Goal: Information Seeking & Learning: Check status

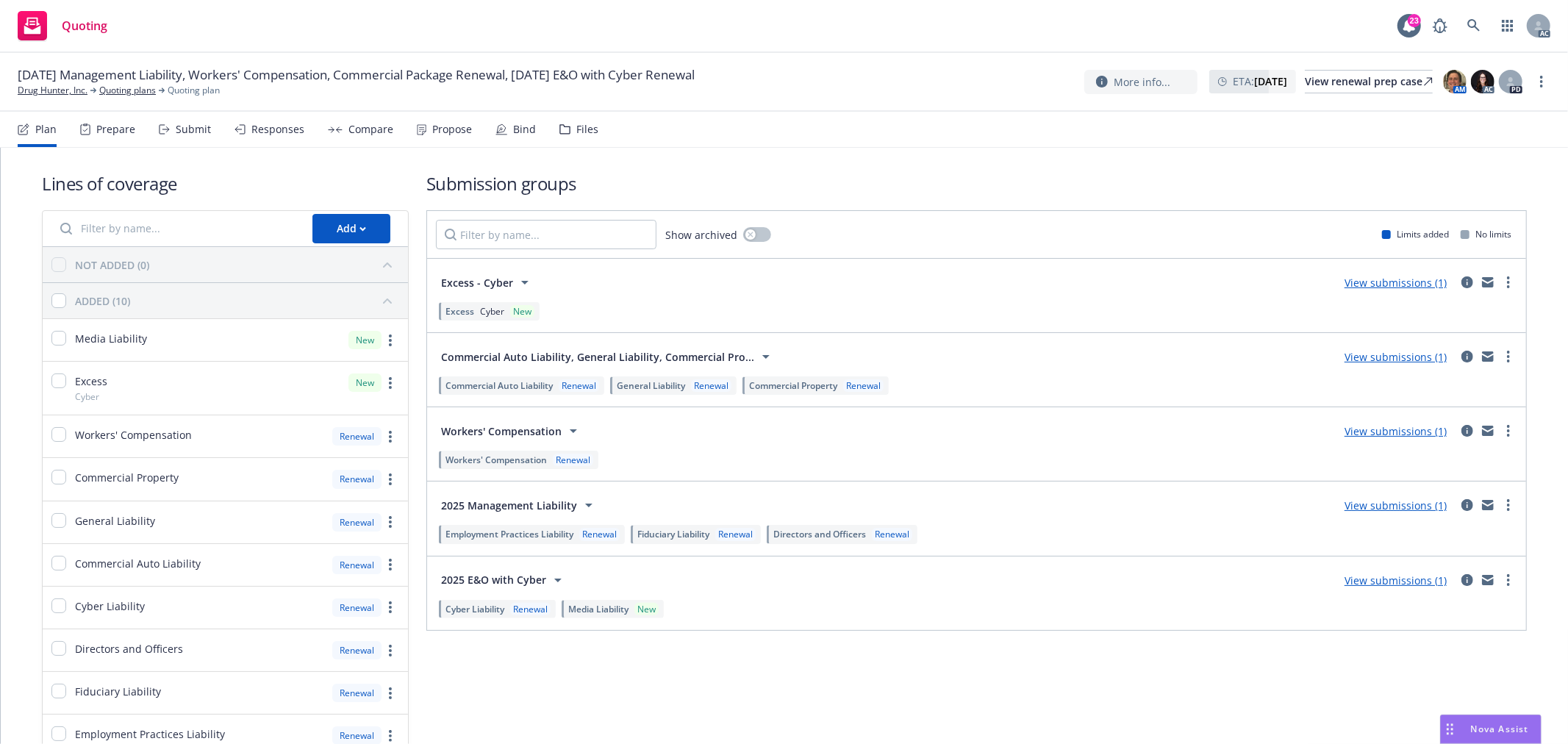
click at [252, 126] on div "Responses" at bounding box center [277, 129] width 53 height 12
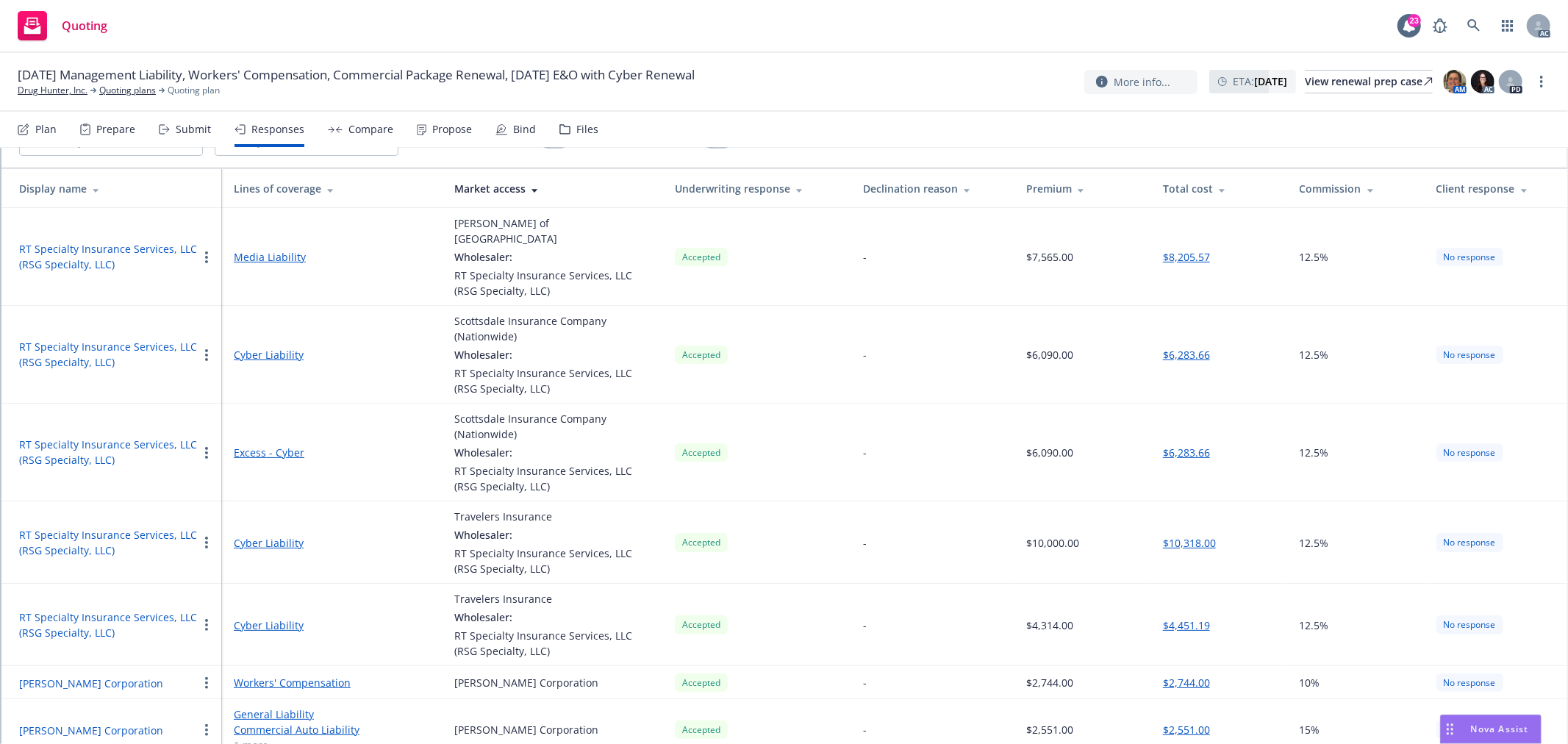
scroll to position [107, 0]
click at [107, 674] on button "W.R. Berkley Corporation" at bounding box center [91, 681] width 144 height 16
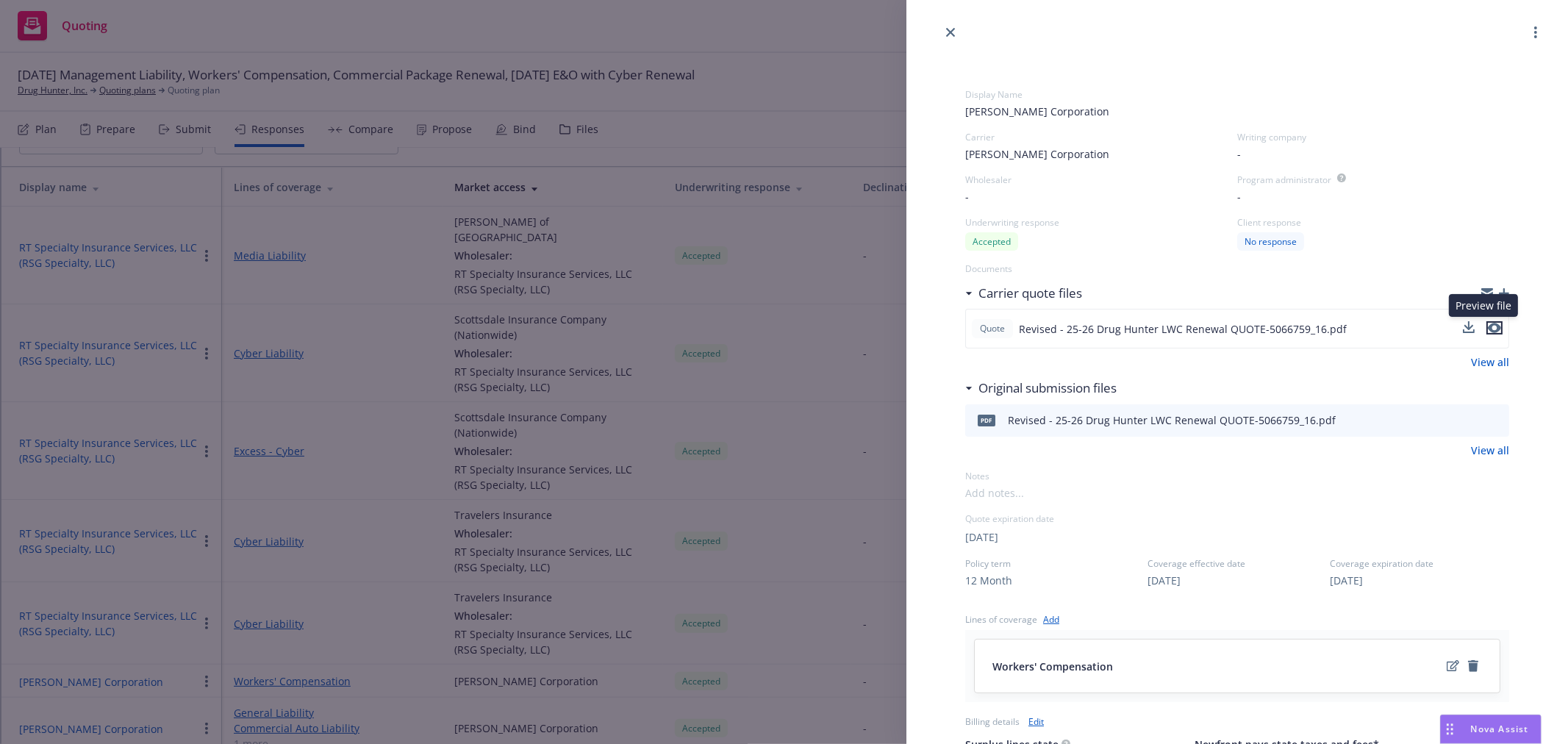
click at [1488, 328] on icon "preview file" at bounding box center [1494, 327] width 13 height 10
click at [811, 57] on div "Display Name W.R. Berkley Corporation Carrier W.R. Berkley Corporation Writing …" at bounding box center [784, 372] width 1568 height 744
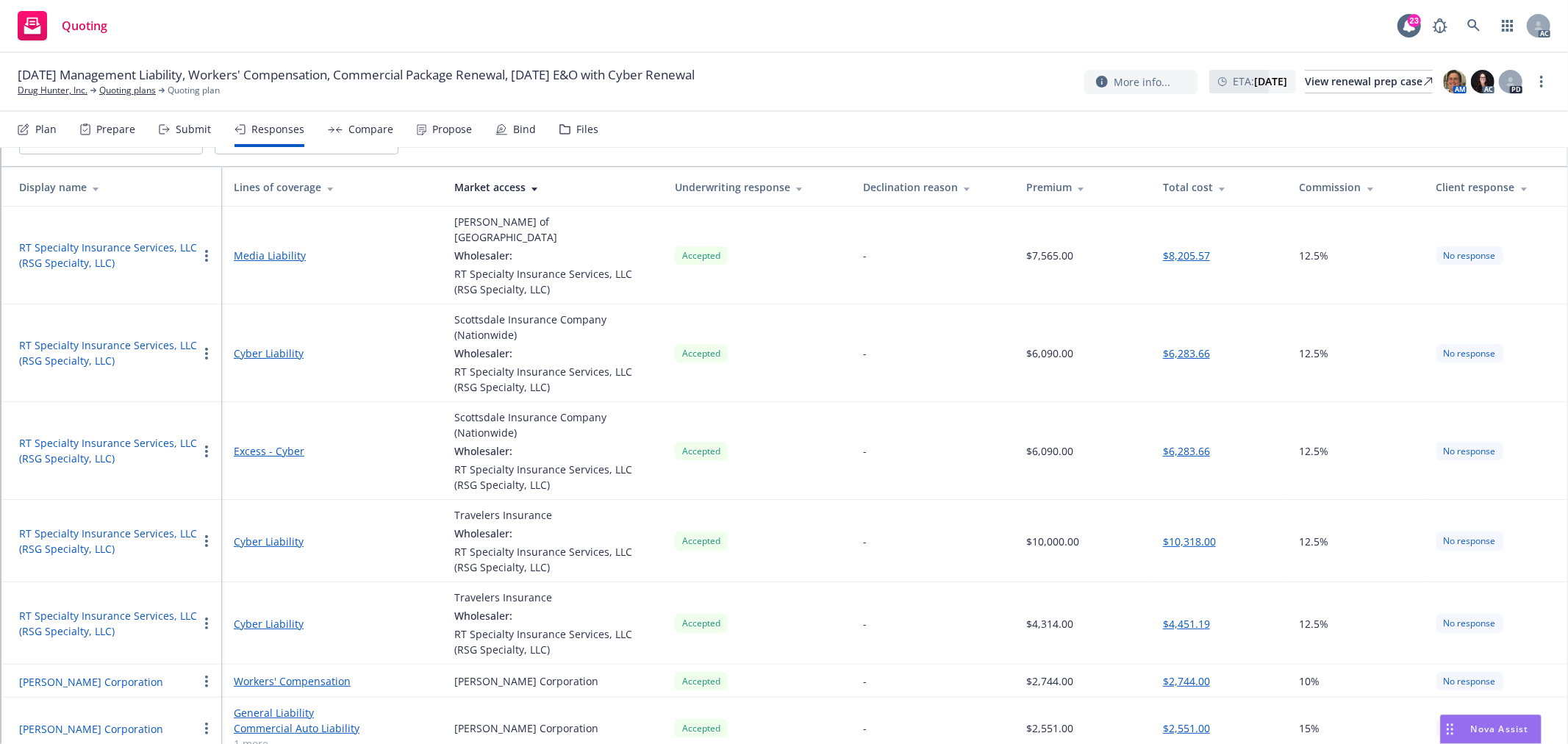
click at [248, 736] on link "1 more" at bounding box center [333, 743] width 197 height 16
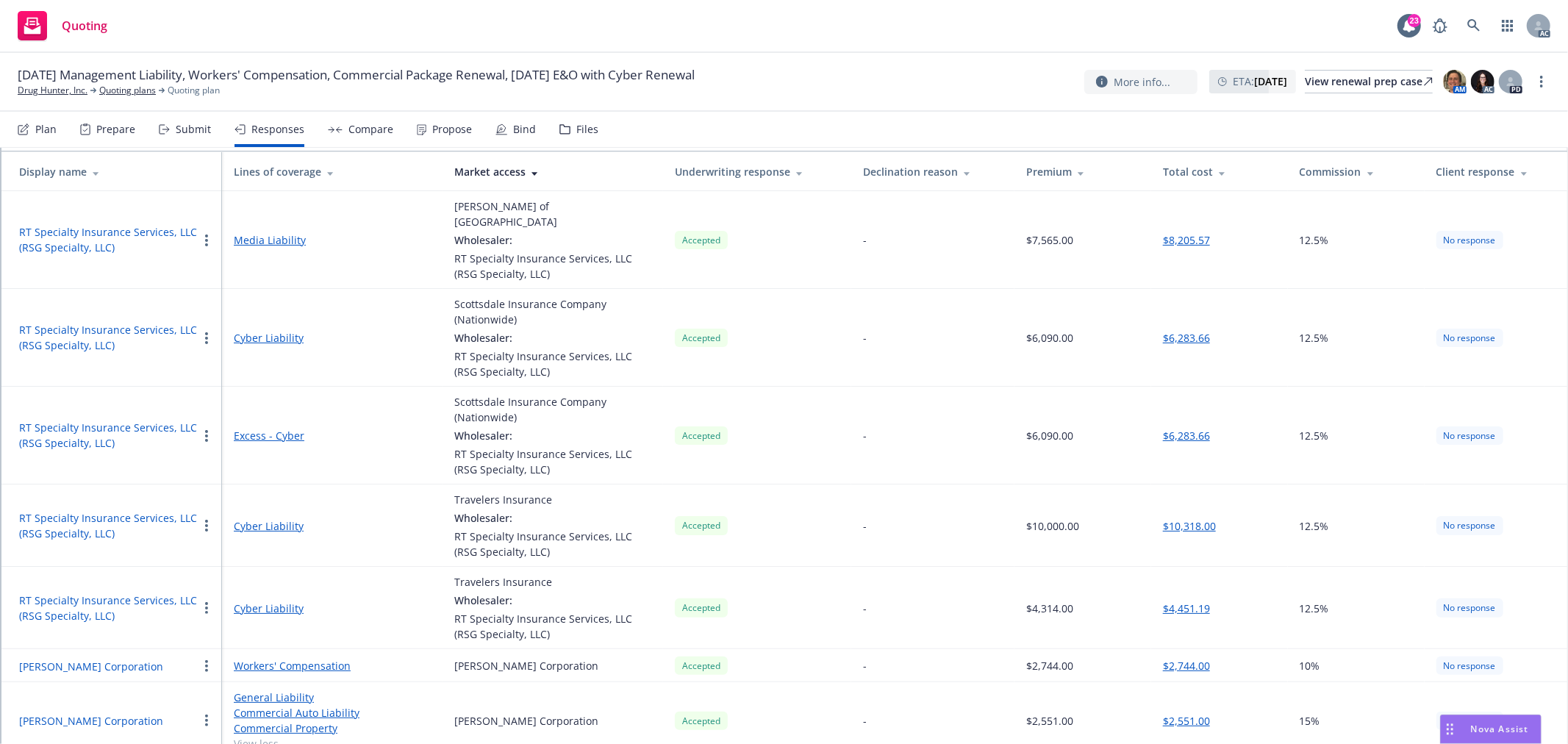
click at [118, 714] on button "W.R. Berkley Corporation" at bounding box center [91, 721] width 144 height 16
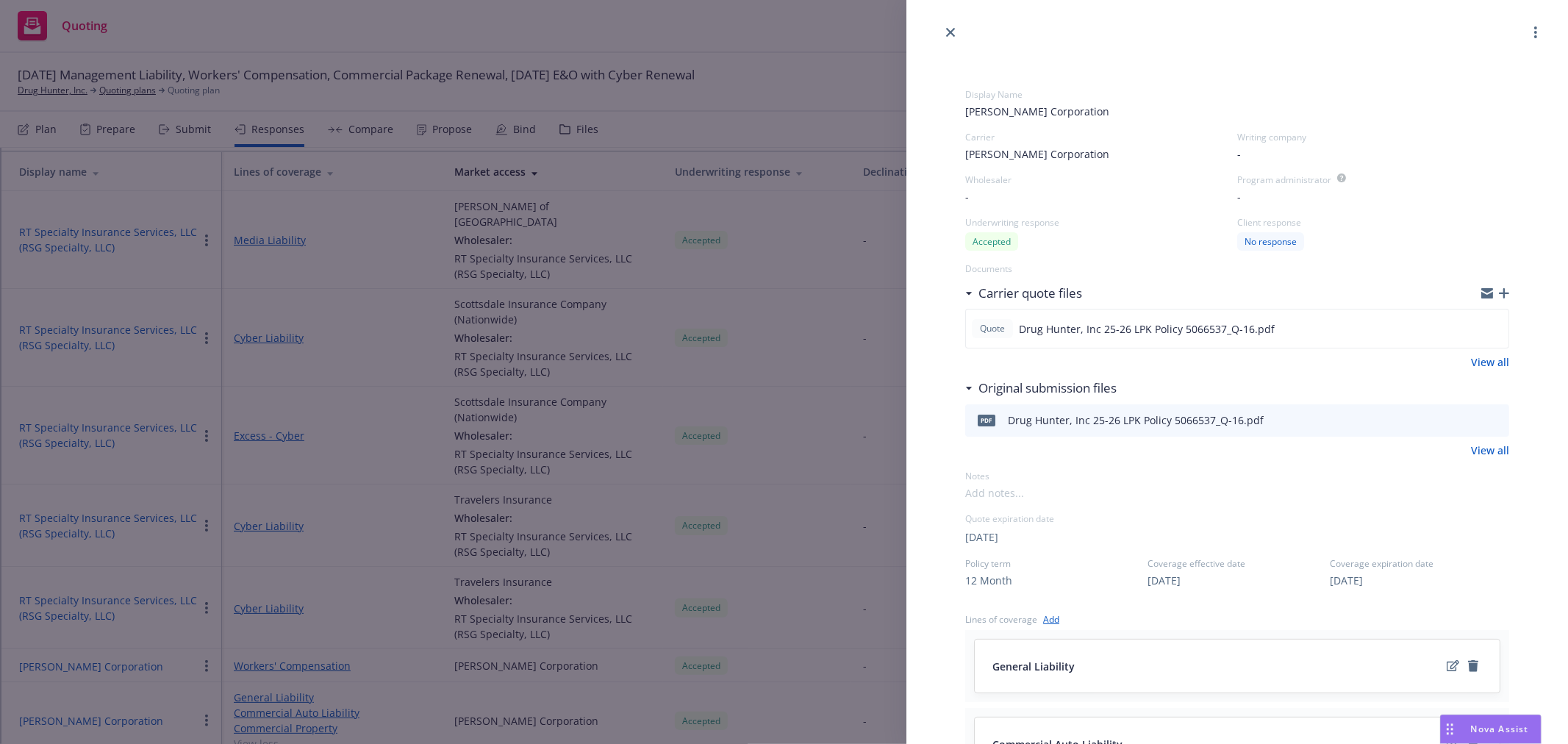
click at [785, 101] on div "Display Name W.R. Berkley Corporation Carrier W.R. Berkley Corporation Writing …" at bounding box center [784, 372] width 1568 height 744
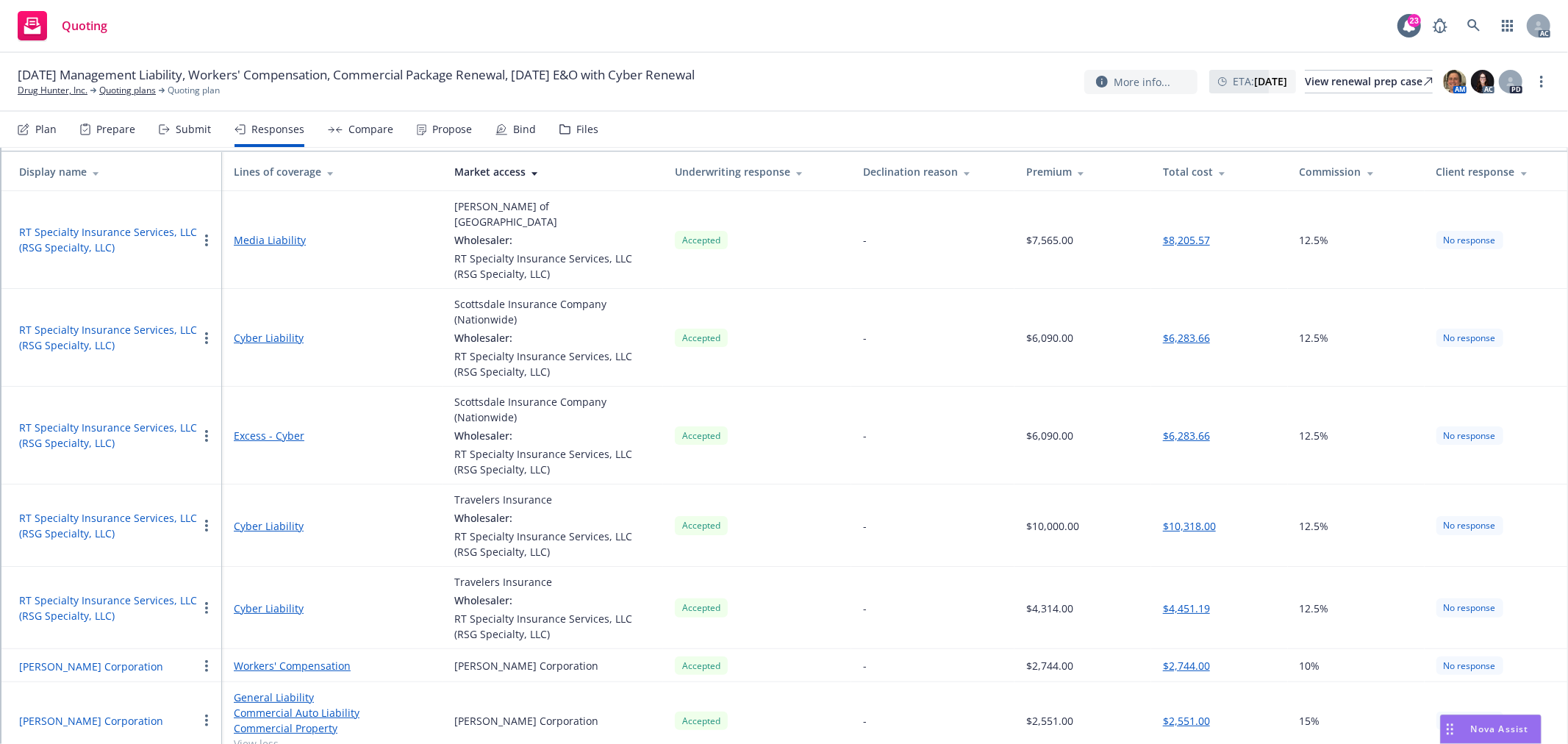
click at [420, 128] on icon at bounding box center [421, 130] width 9 height 11
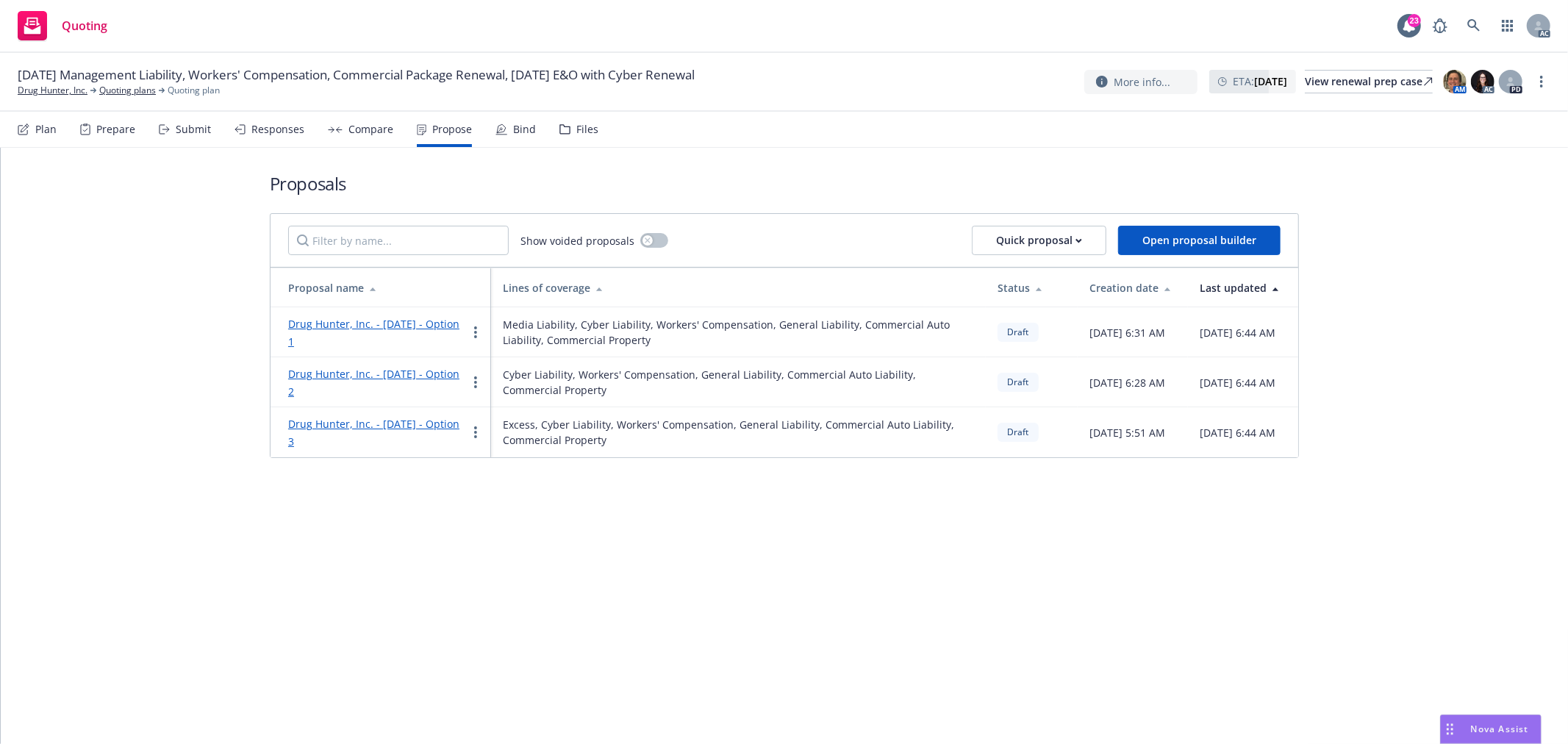
click at [282, 125] on div "Responses" at bounding box center [277, 129] width 53 height 12
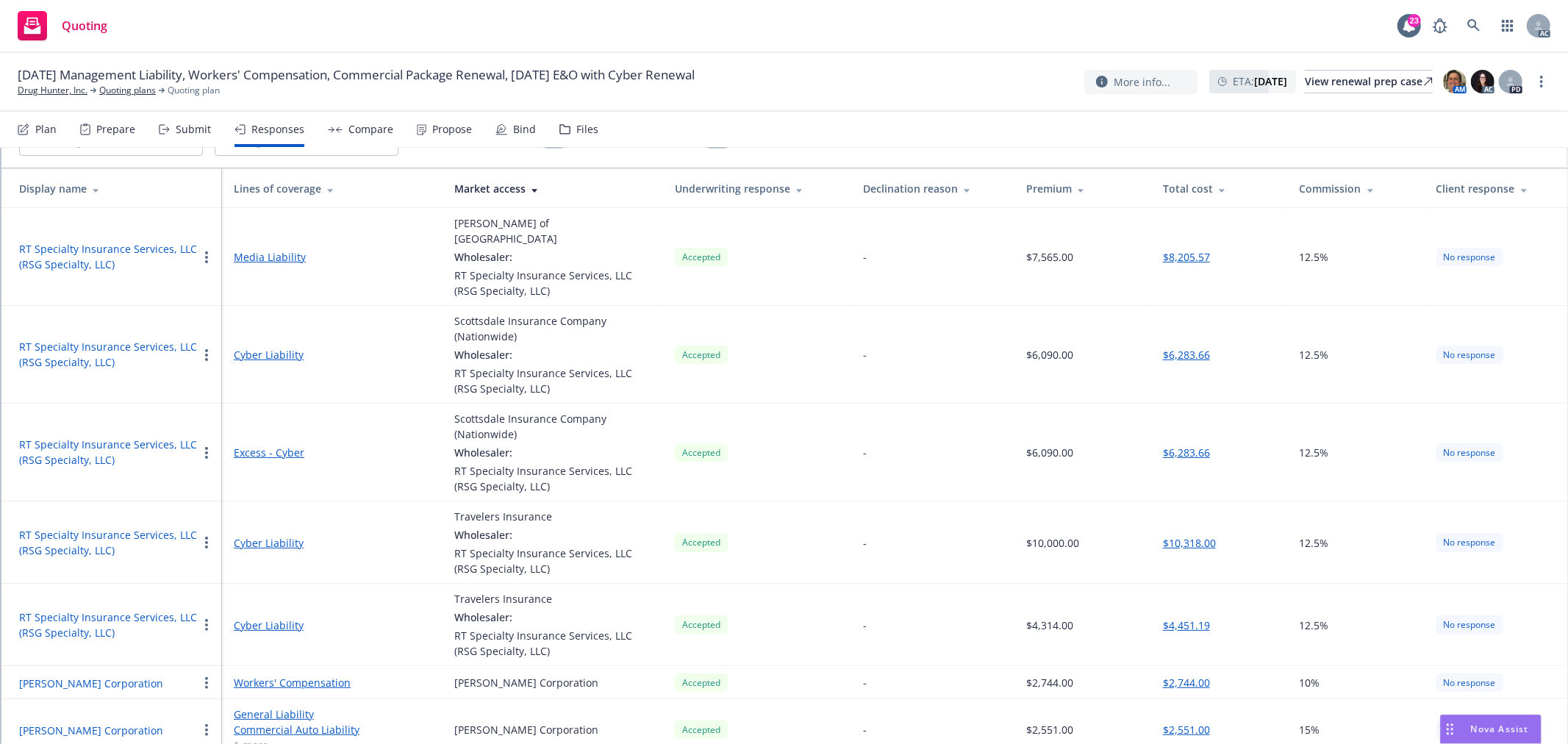
scroll to position [107, 0]
click at [100, 674] on button "W.R. Berkley Corporation" at bounding box center [91, 681] width 144 height 16
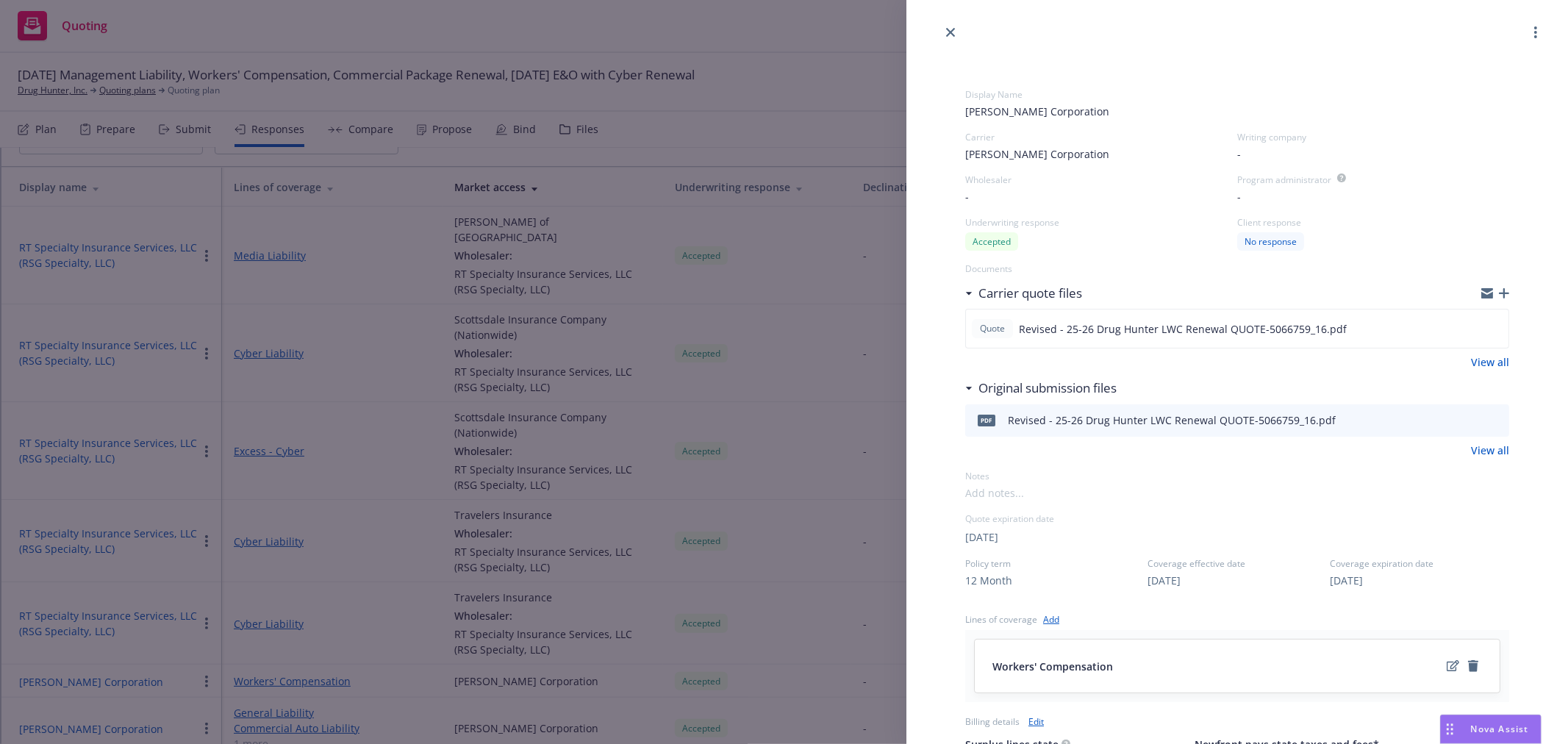
click at [100, 669] on div "Display Name W.R. Berkley Corporation Carrier W.R. Berkley Corporation Writing …" at bounding box center [784, 372] width 1568 height 744
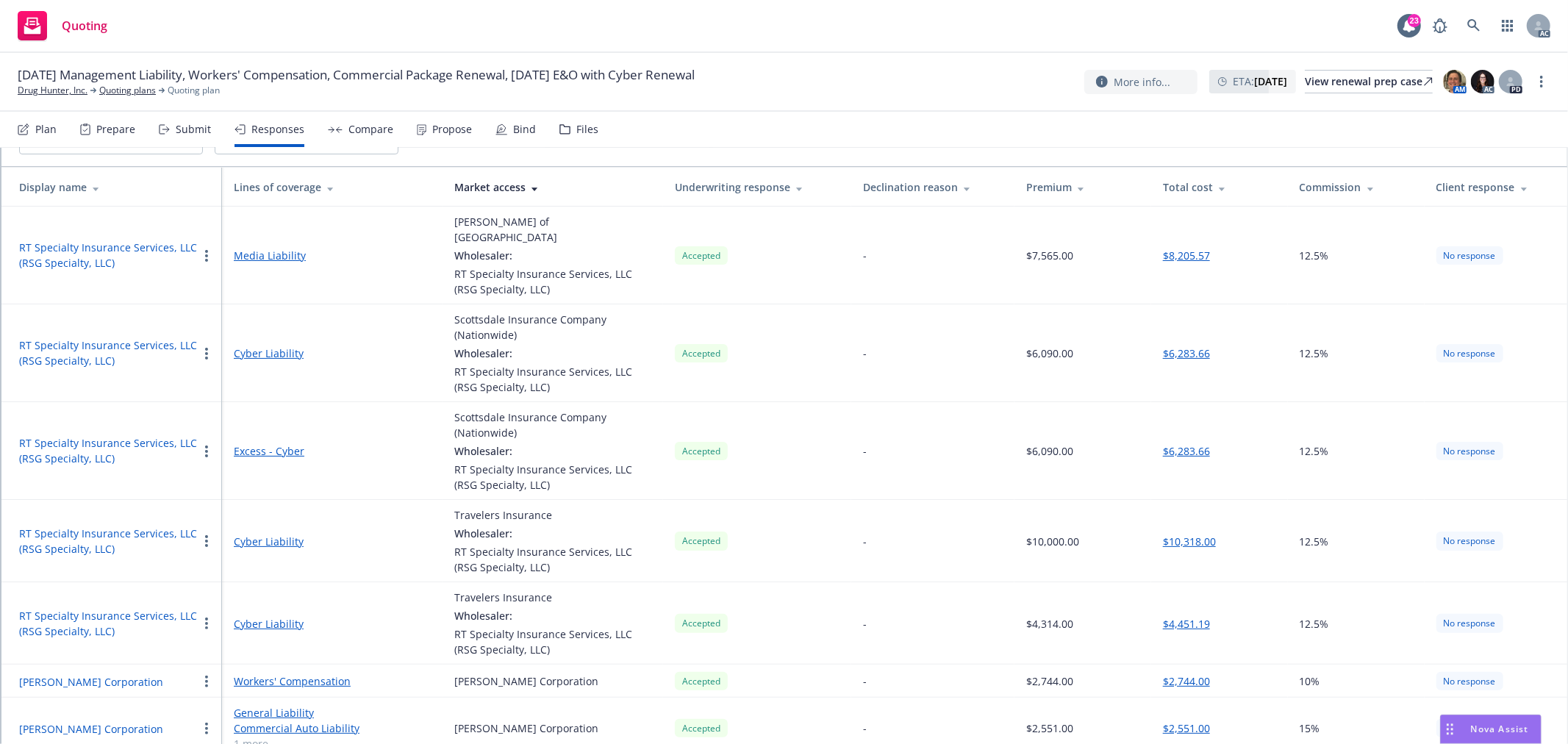
scroll to position [25, 0]
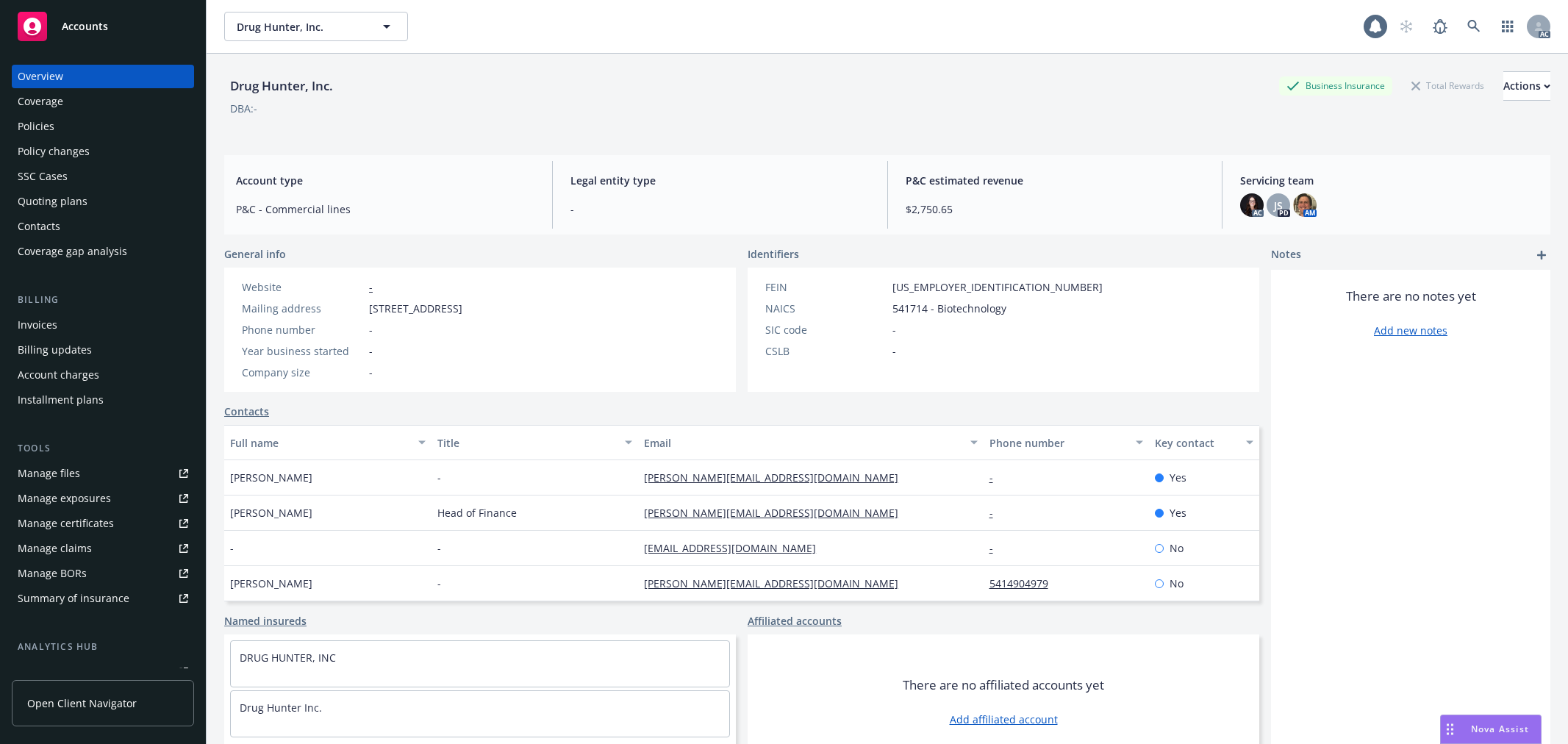
click at [60, 125] on div "Policies" at bounding box center [102, 126] width 171 height 24
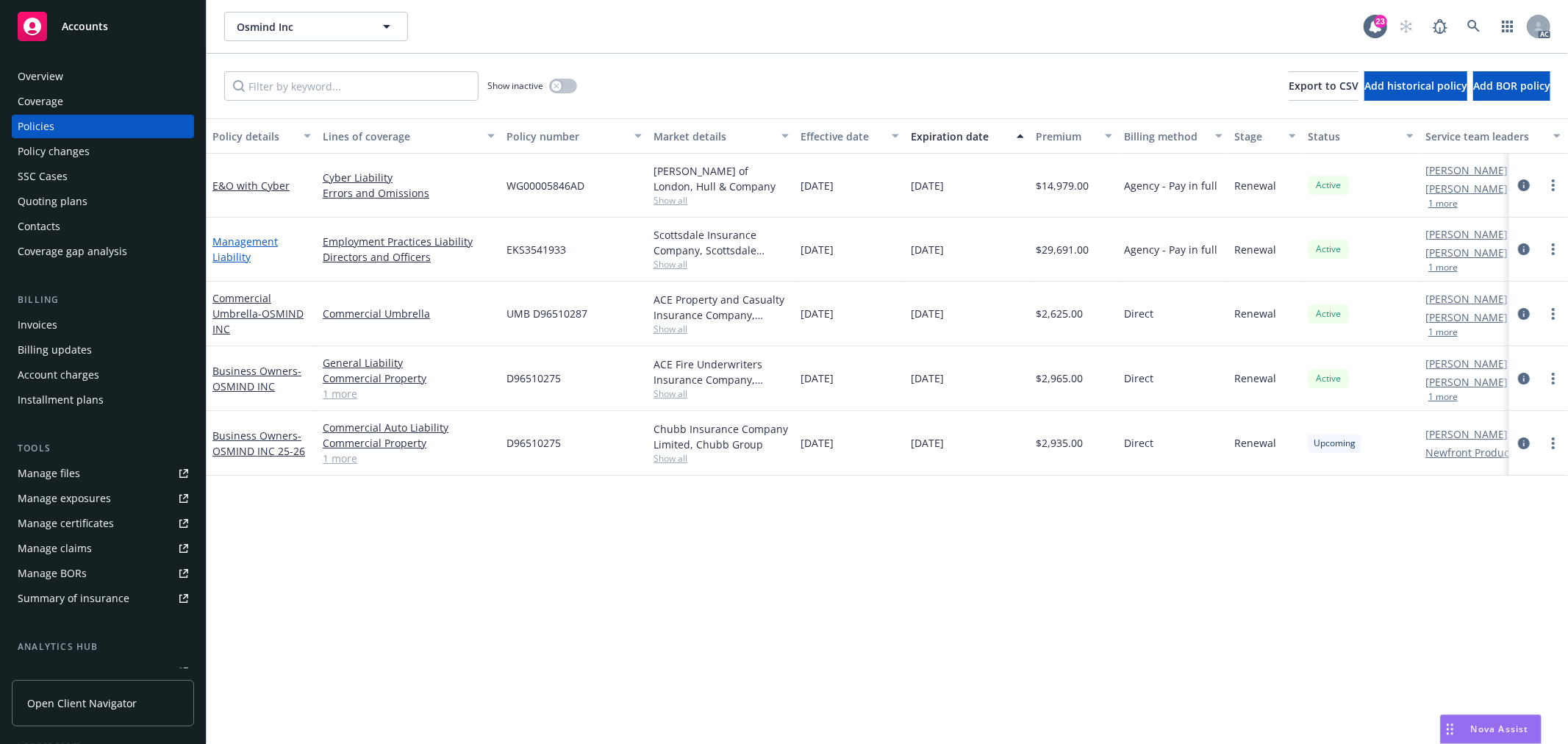
click at [258, 242] on link "Management Liability" at bounding box center [244, 249] width 65 height 30
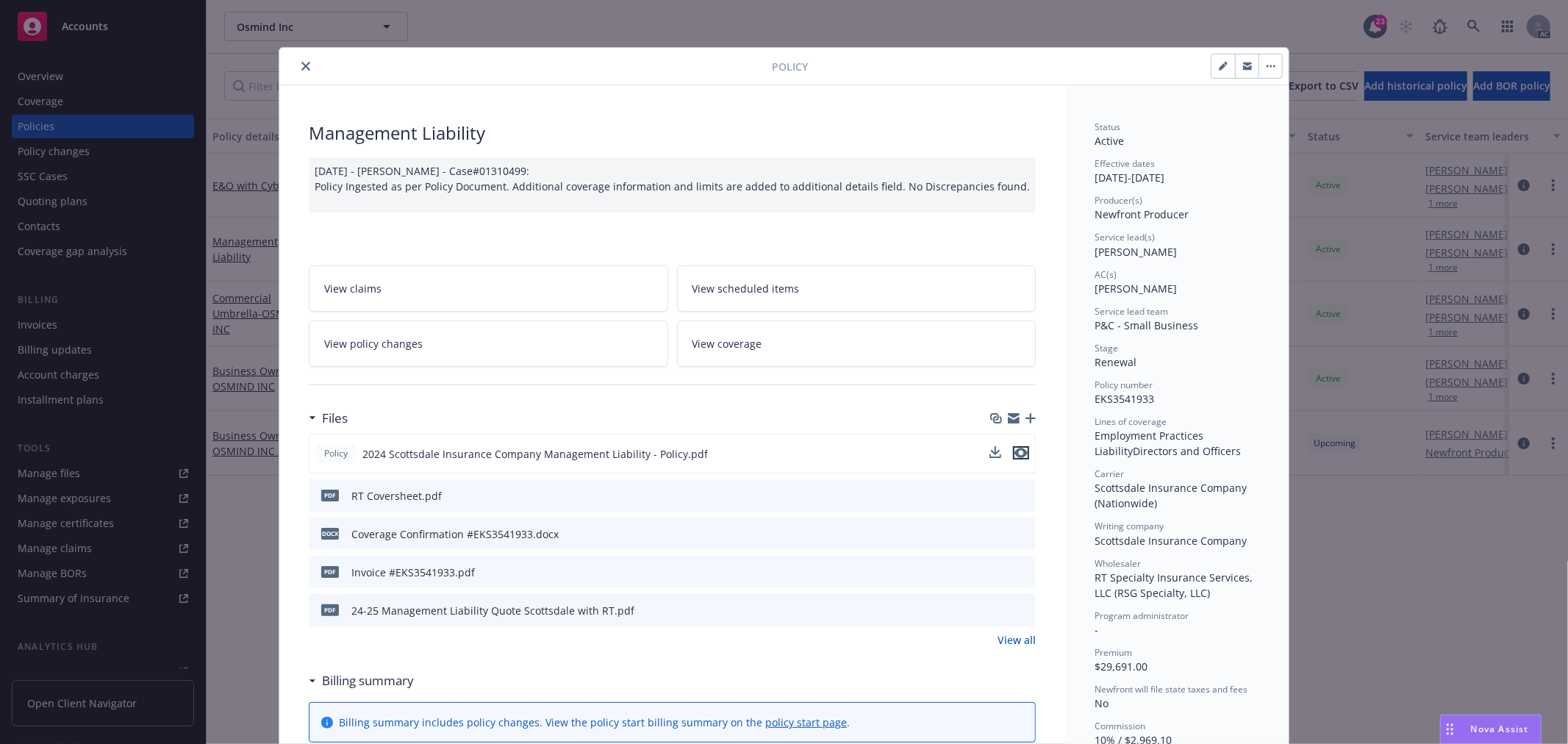
click at [1016, 452] on icon "preview file" at bounding box center [1021, 453] width 13 height 10
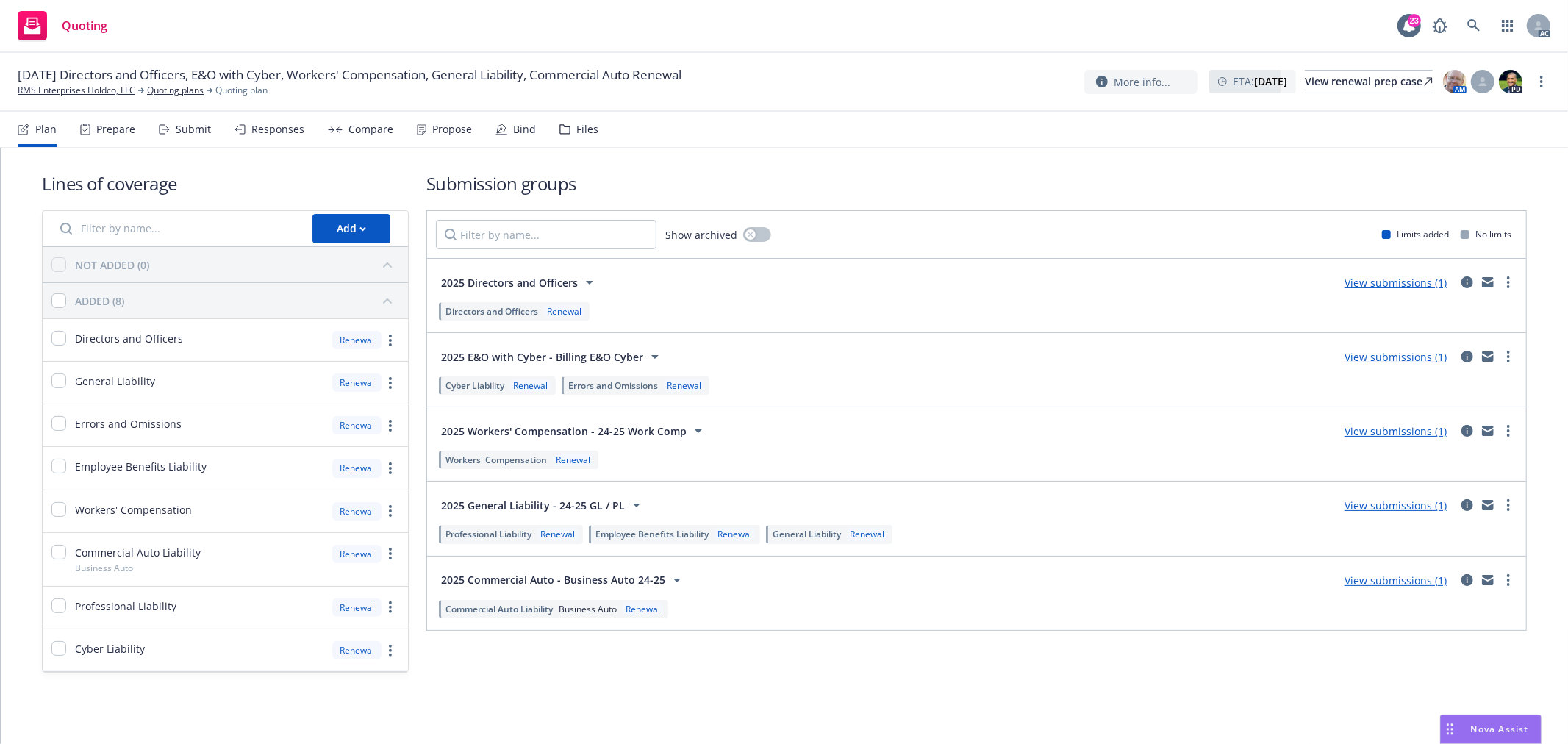
drag, startPoint x: 277, startPoint y: 128, endPoint x: 284, endPoint y: 133, distance: 8.6
click at [277, 128] on div "Responses" at bounding box center [277, 129] width 53 height 12
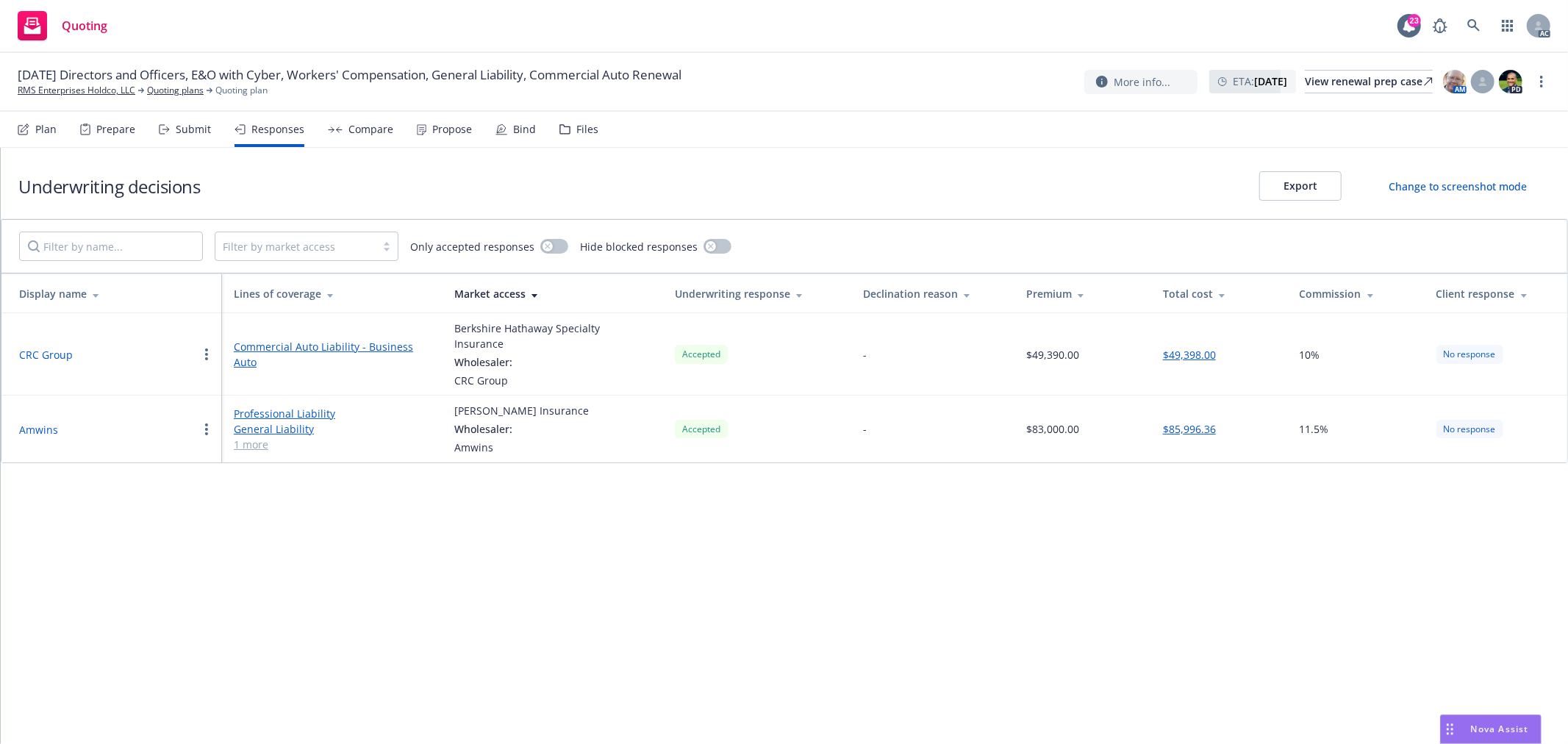
click at [436, 126] on div "Propose" at bounding box center [452, 129] width 40 height 12
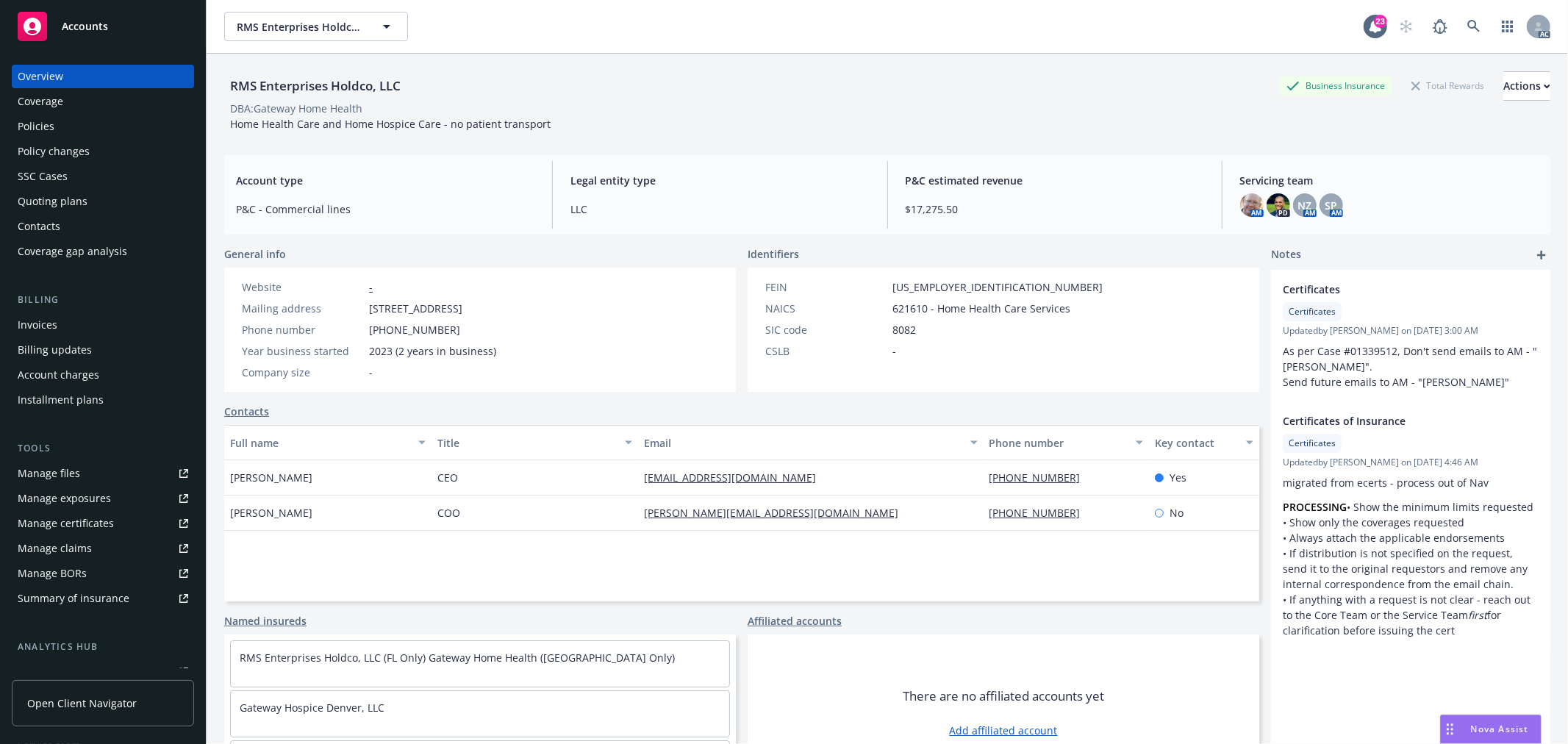
click at [63, 121] on div "Policies" at bounding box center [102, 126] width 171 height 24
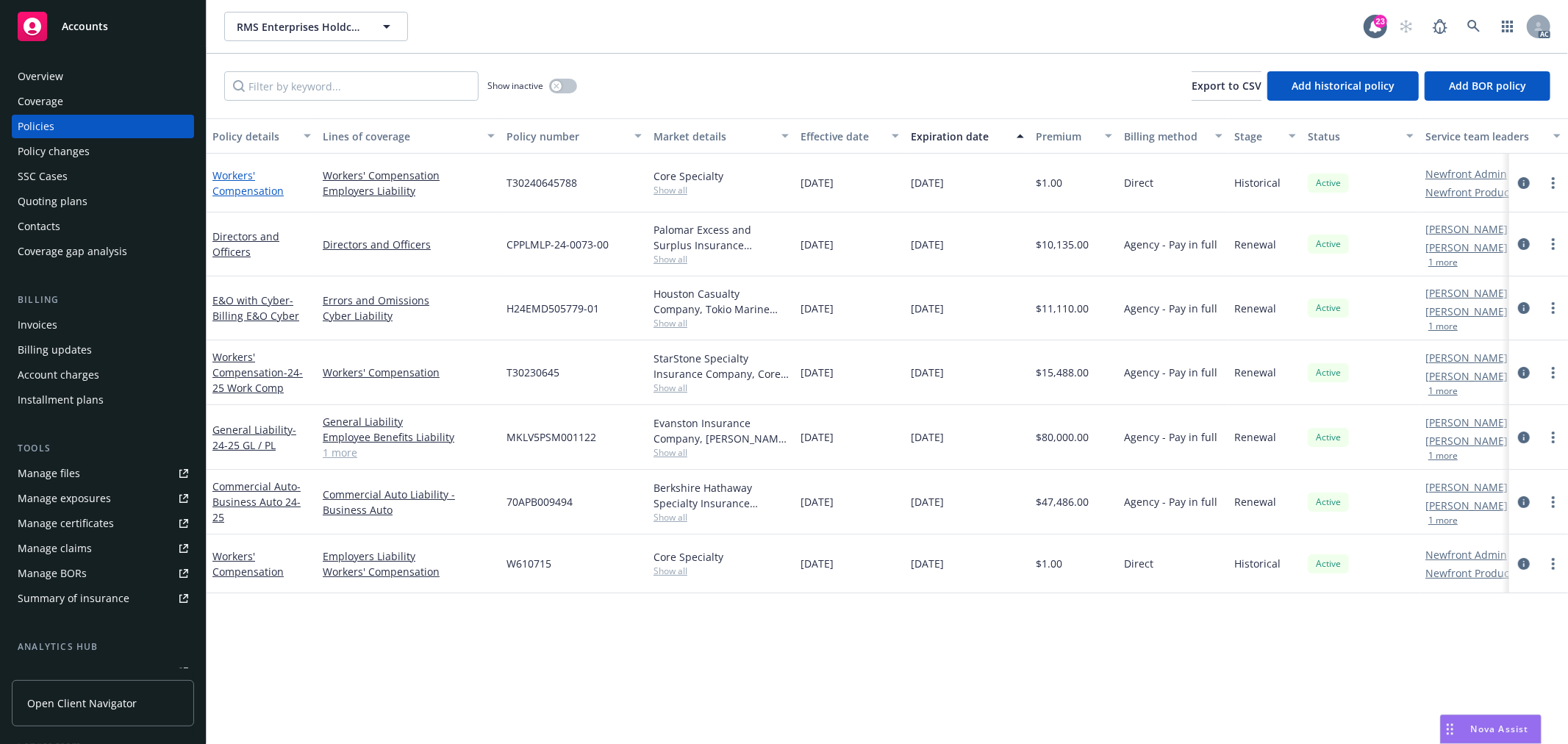
click at [270, 192] on link "Workers' Compensation" at bounding box center [247, 183] width 71 height 30
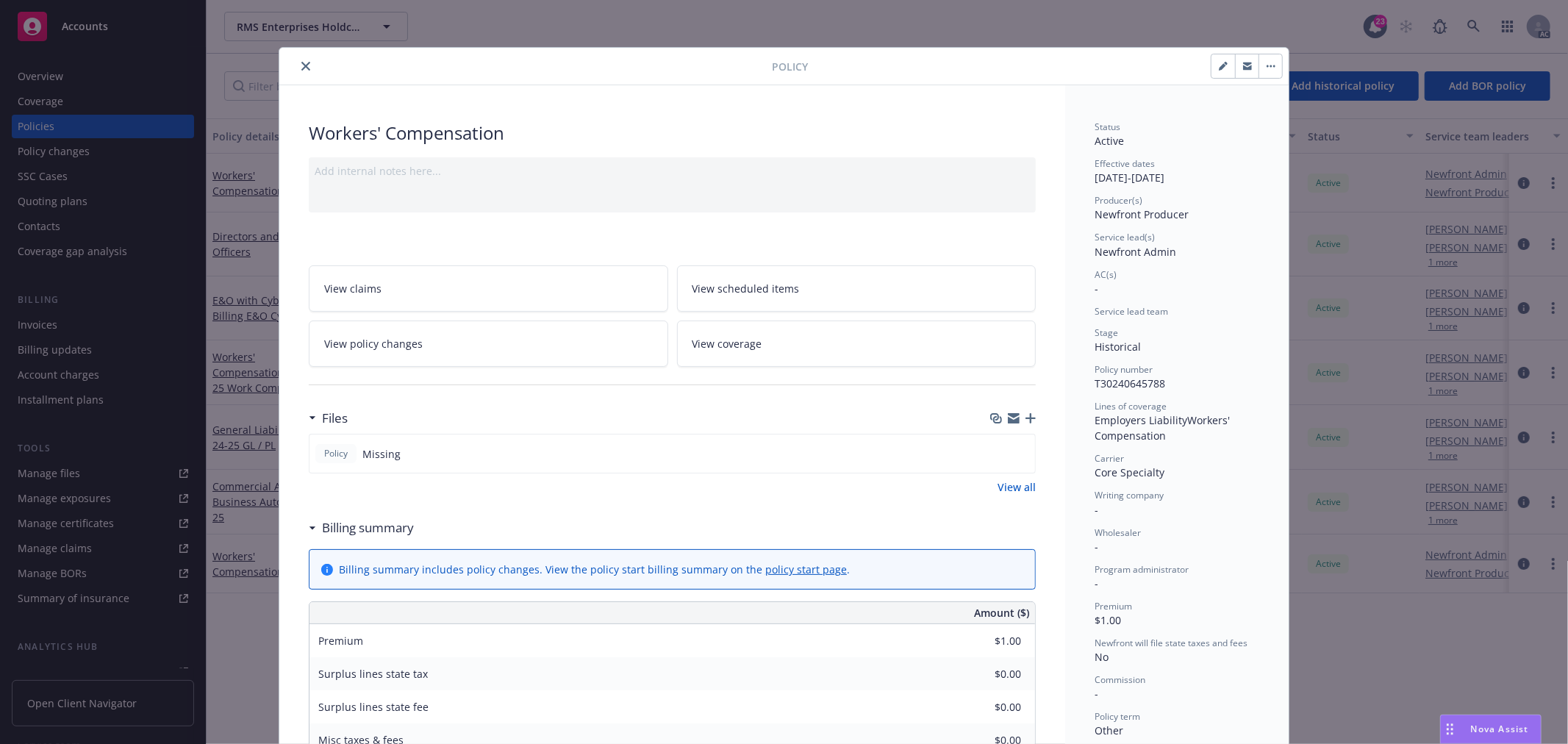
click at [305, 69] on button "close" at bounding box center [305, 65] width 18 height 18
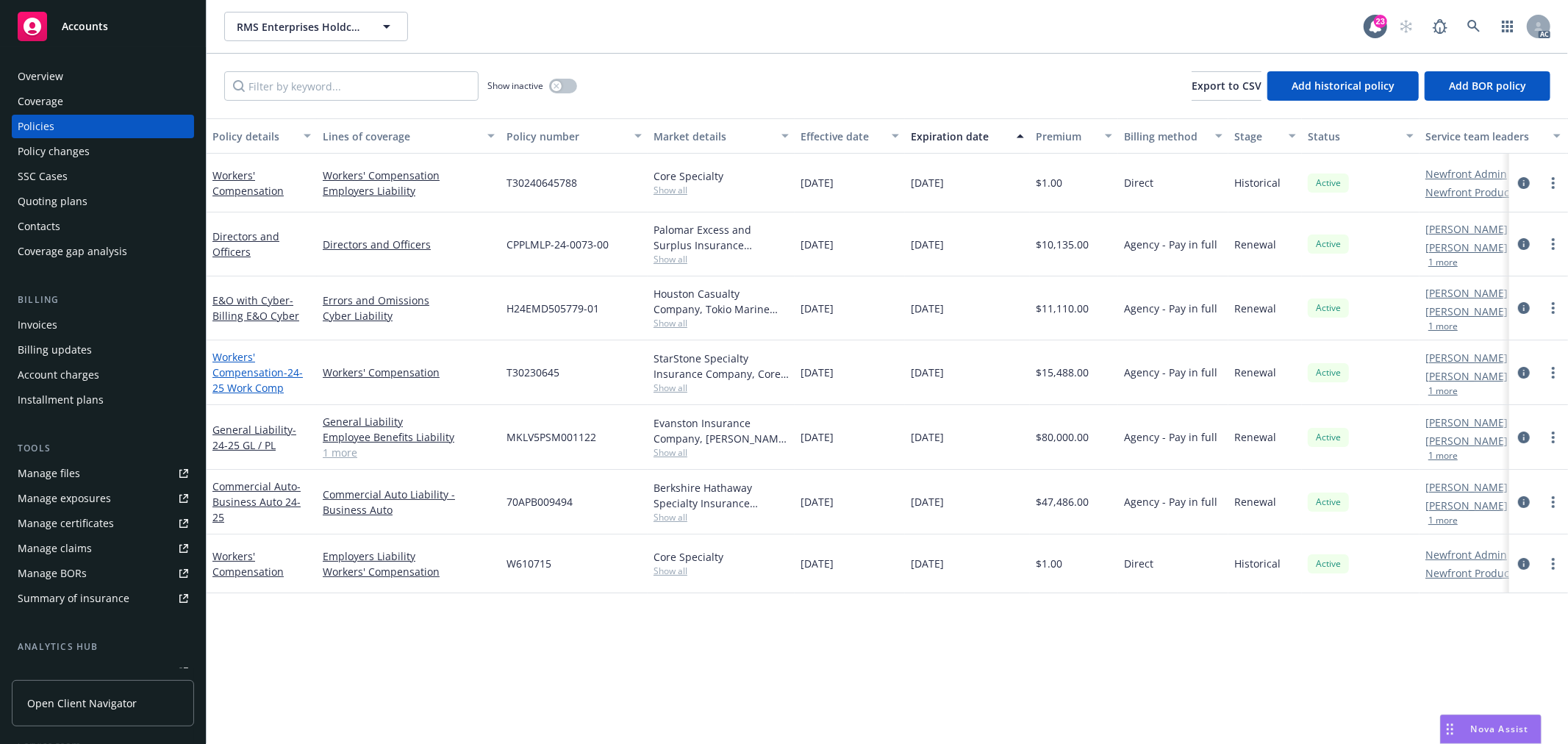
click at [265, 372] on link "Workers' Compensation - 24-25 Work Comp" at bounding box center [257, 372] width 90 height 45
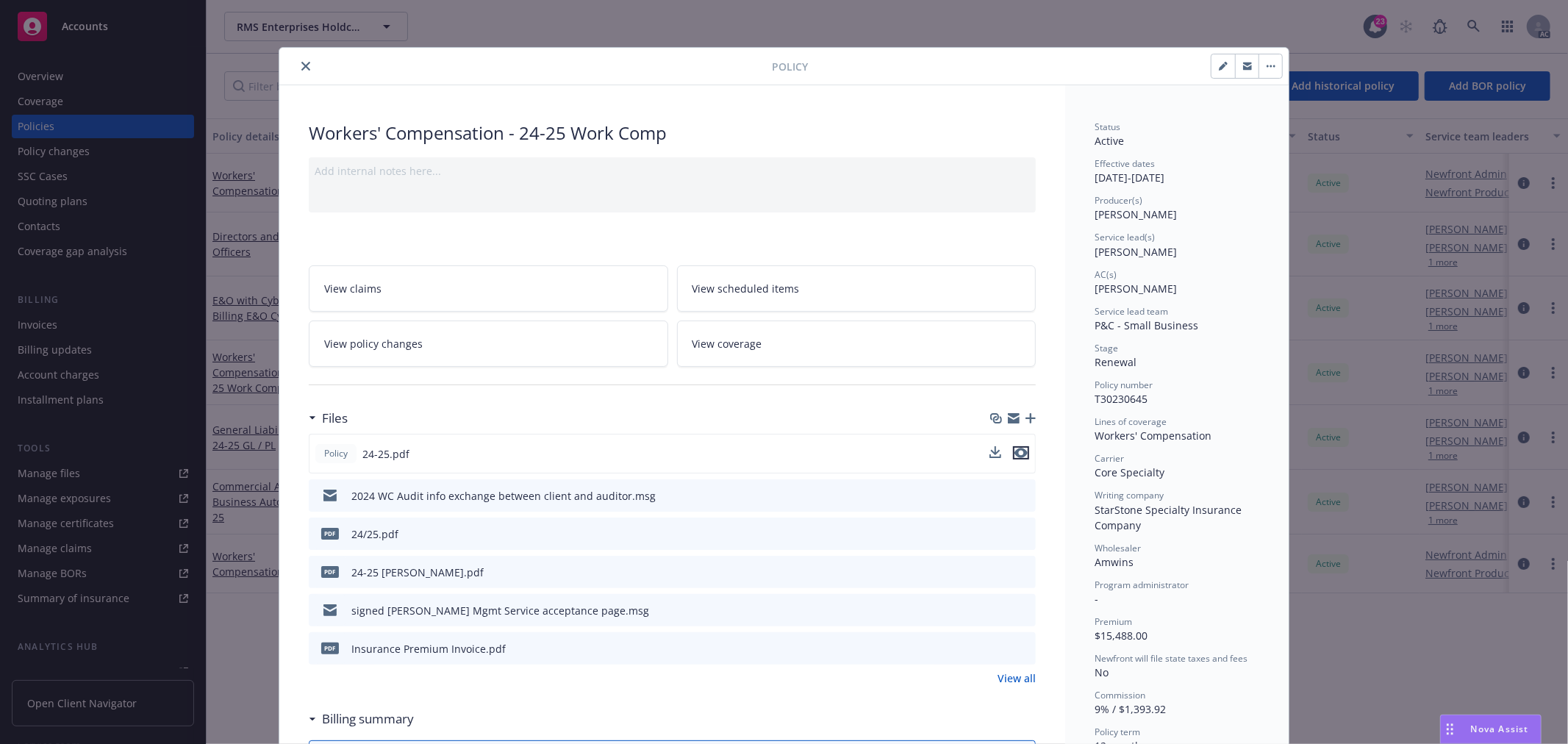
click at [1015, 455] on icon "preview file" at bounding box center [1021, 453] width 13 height 10
click at [419, 343] on link "View policy changes" at bounding box center [489, 344] width 360 height 46
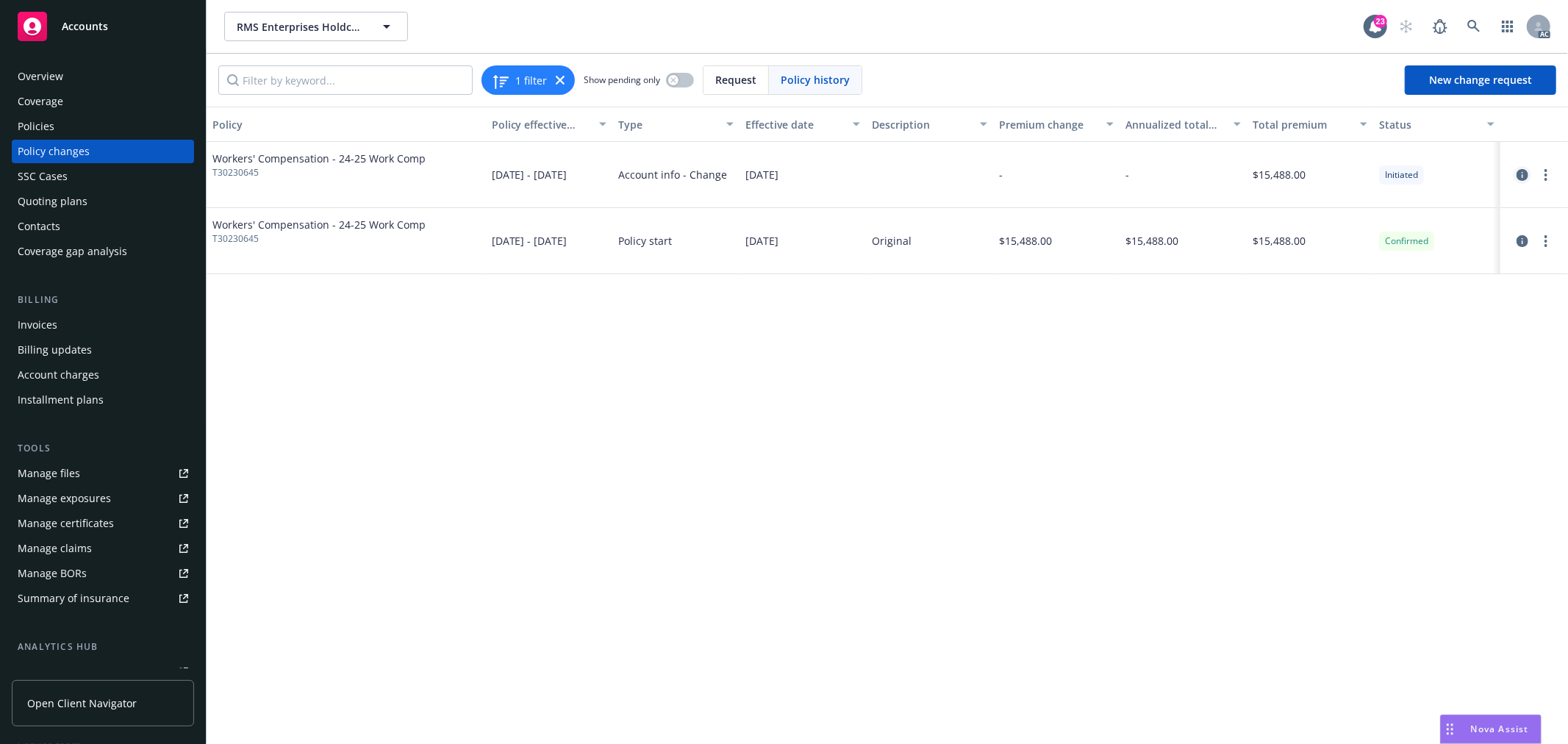
click at [1519, 176] on icon "circleInformation" at bounding box center [1522, 174] width 12 height 12
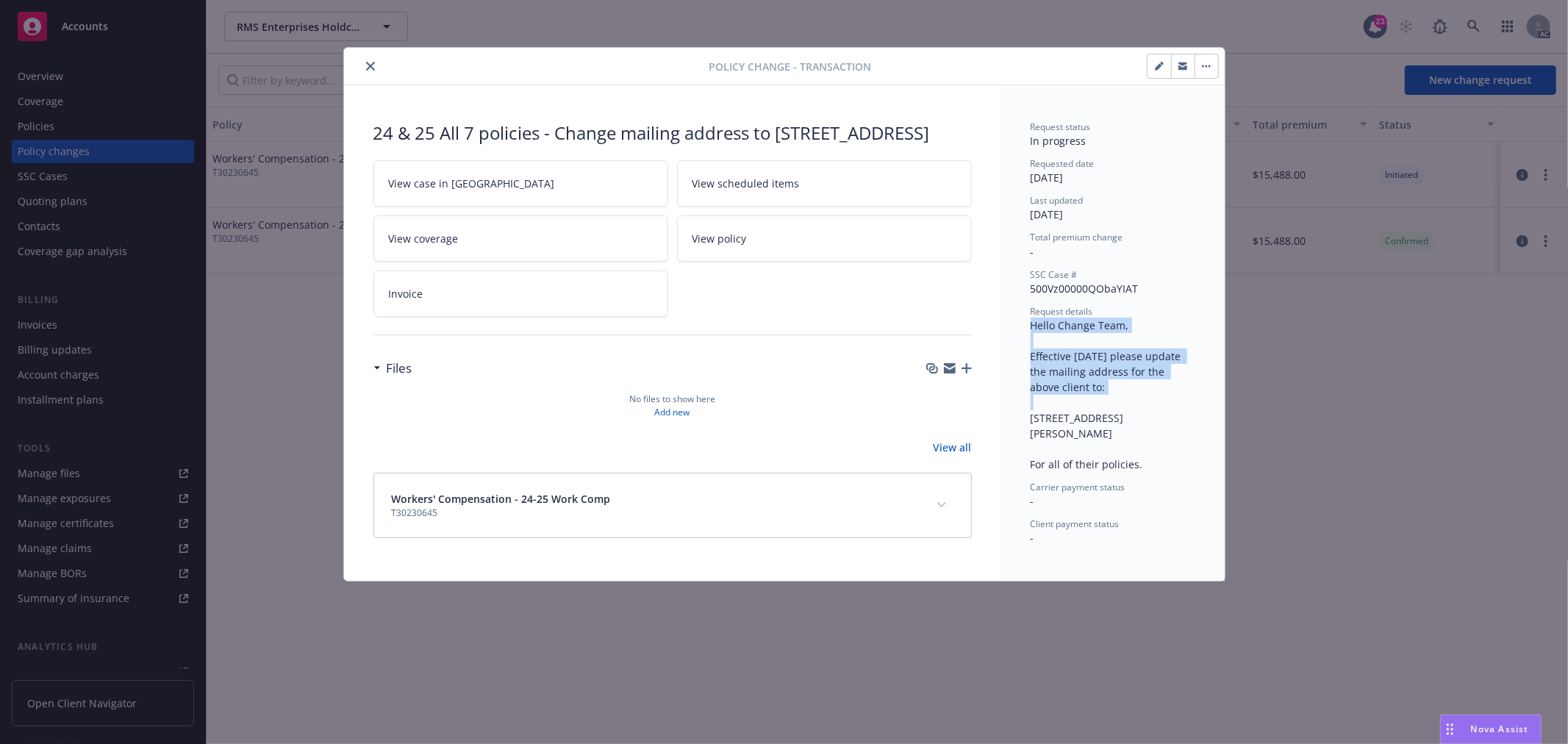
drag, startPoint x: 1030, startPoint y: 322, endPoint x: 1102, endPoint y: 390, distance: 99.0
click at [1102, 390] on div "Request details Hello Change Team, Effective [DATE] please update the mailing a…" at bounding box center [1113, 388] width 165 height 167
click at [372, 70] on icon "close" at bounding box center [371, 66] width 9 height 9
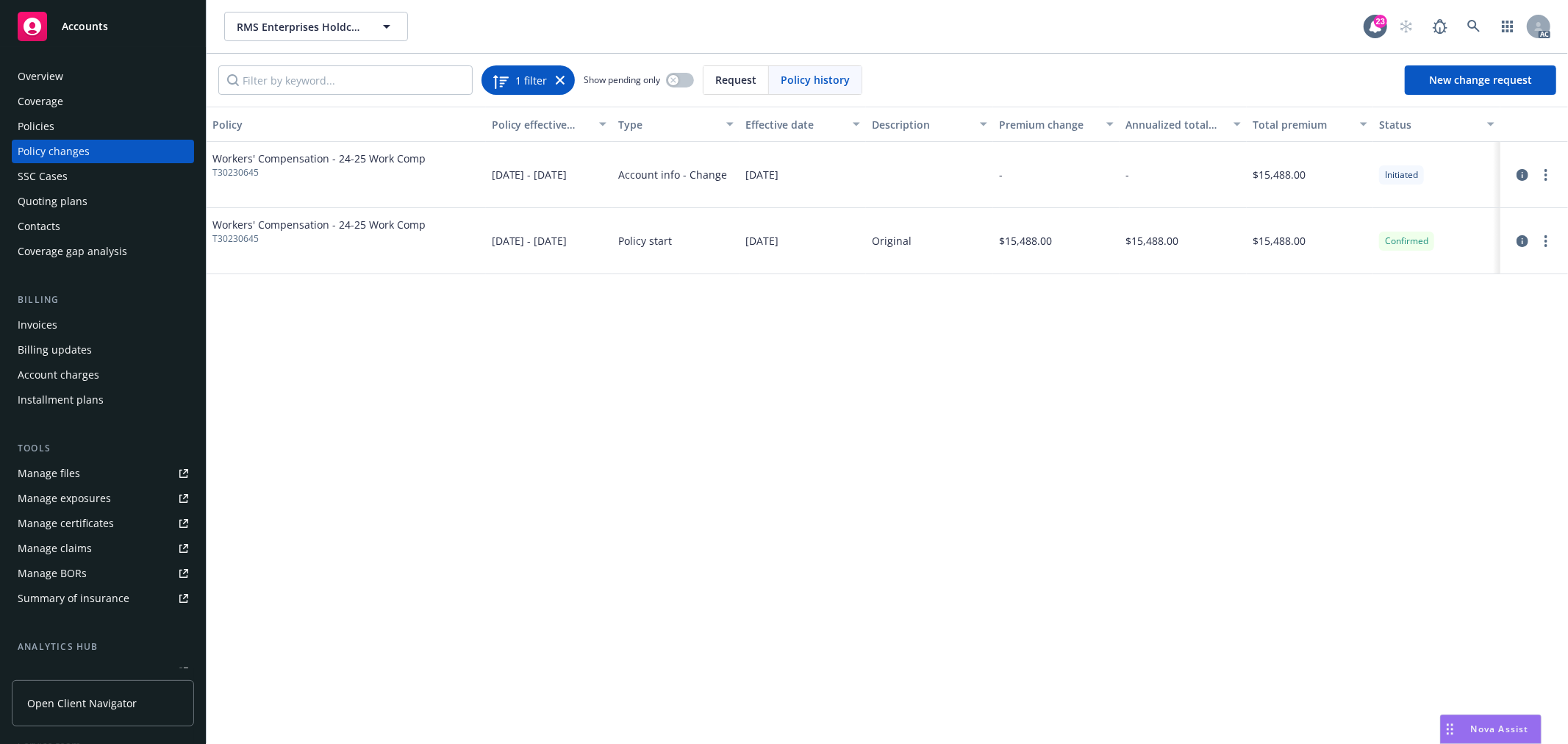
click at [562, 70] on div "1 filter" at bounding box center [528, 80] width 73 height 20
click at [562, 75] on div "1 filter" at bounding box center [528, 80] width 73 height 20
click at [557, 79] on icon at bounding box center [560, 80] width 9 height 9
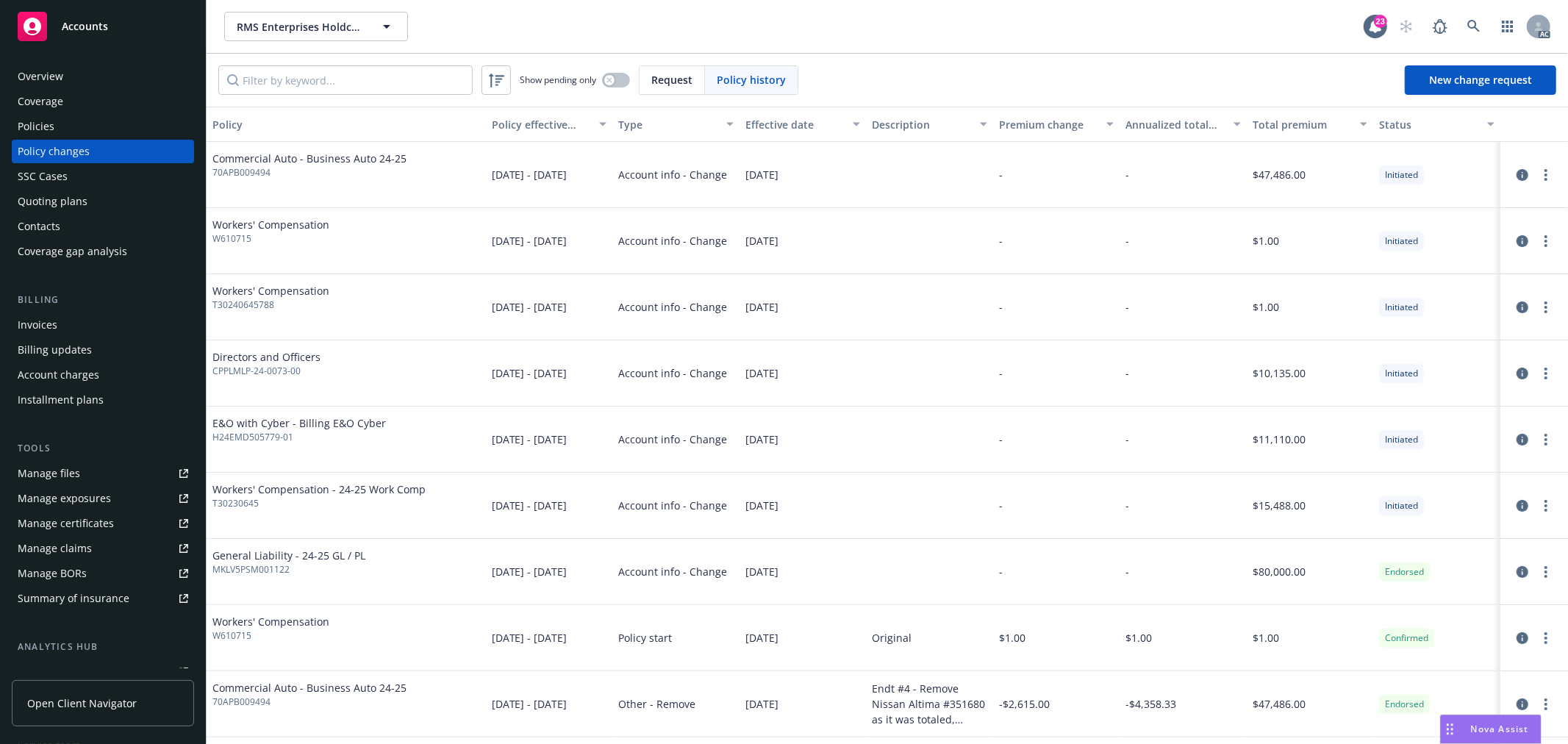
click at [53, 124] on div "Policies" at bounding box center [36, 126] width 37 height 24
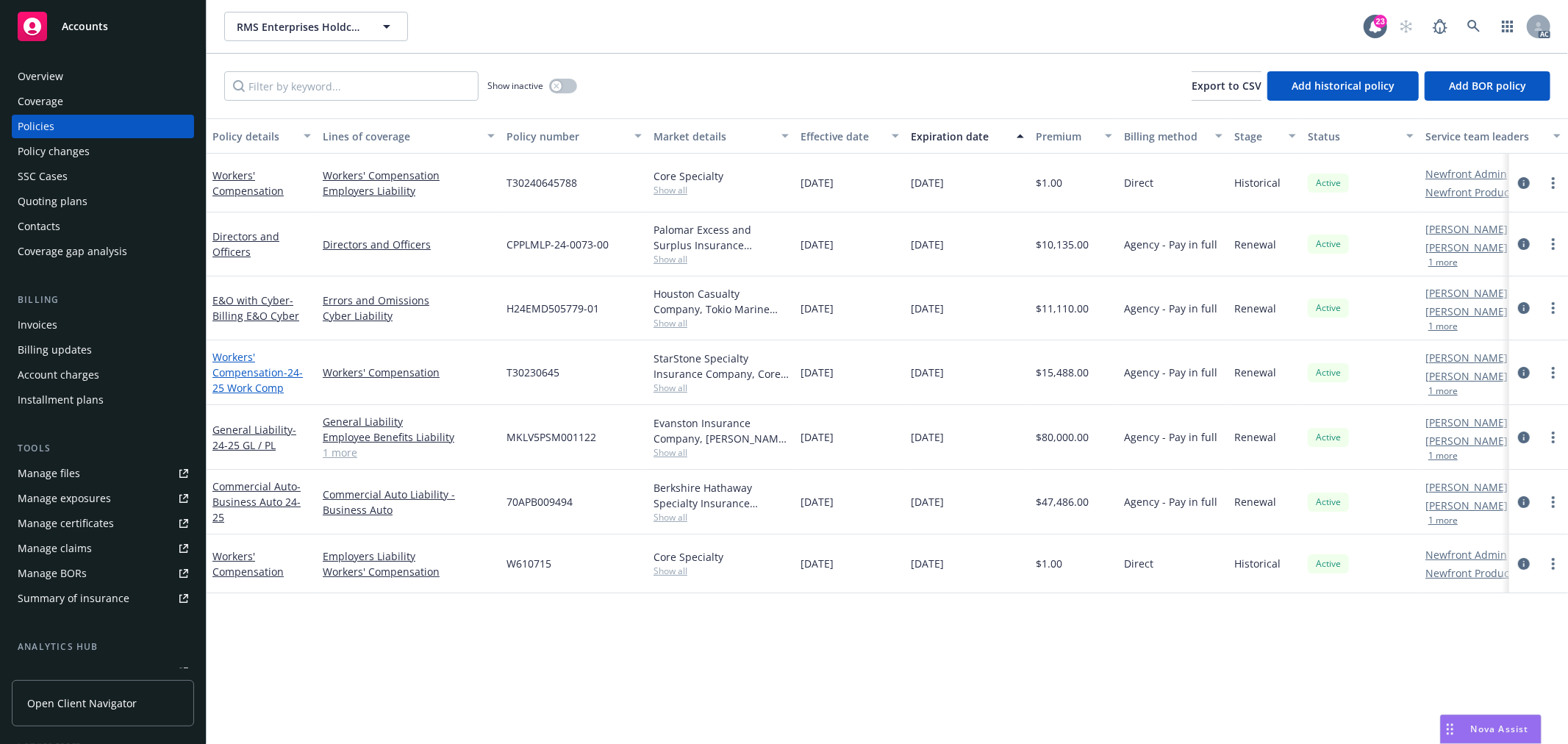
click at [249, 375] on link "Workers' Compensation - 24-25 Work Comp" at bounding box center [257, 372] width 90 height 45
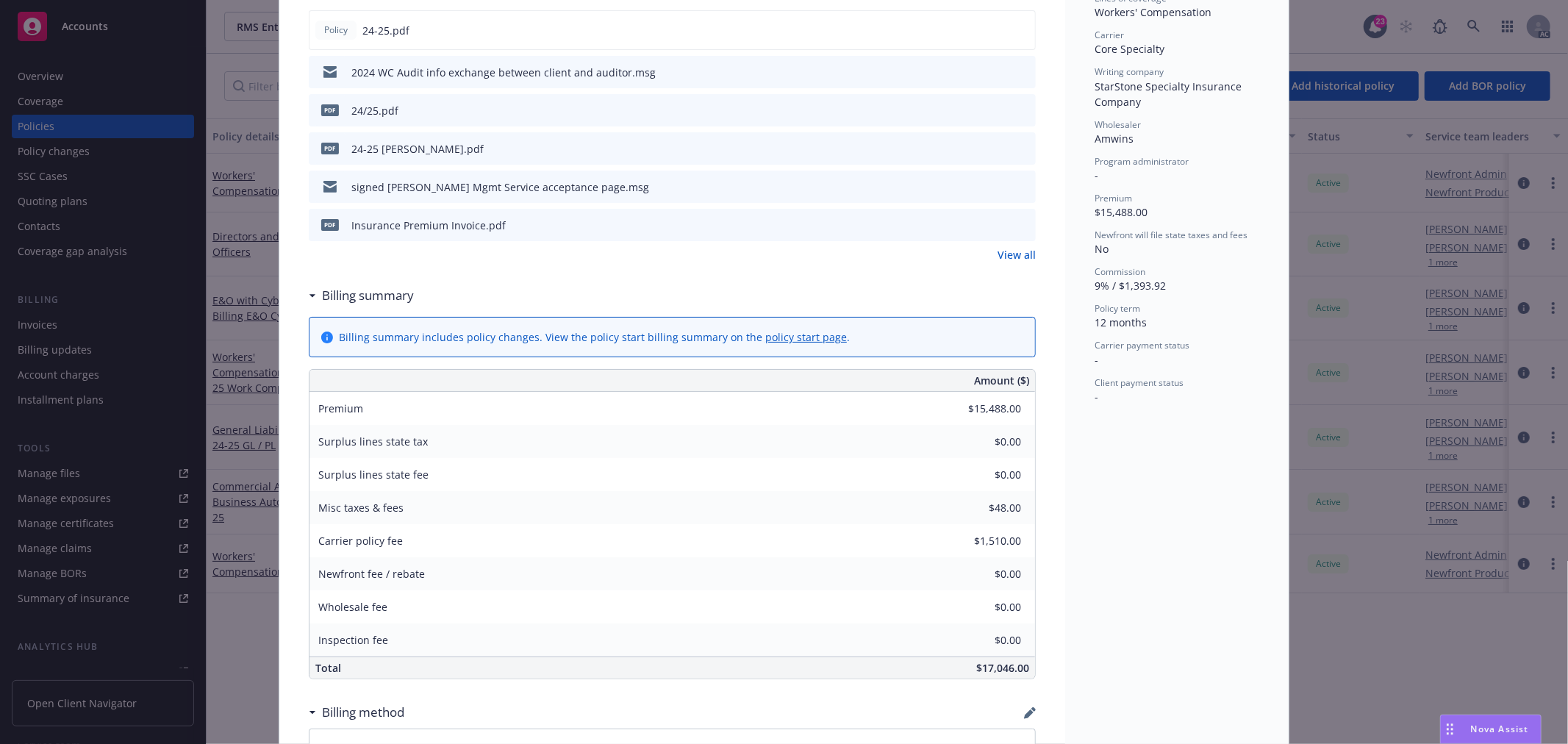
scroll to position [452, 0]
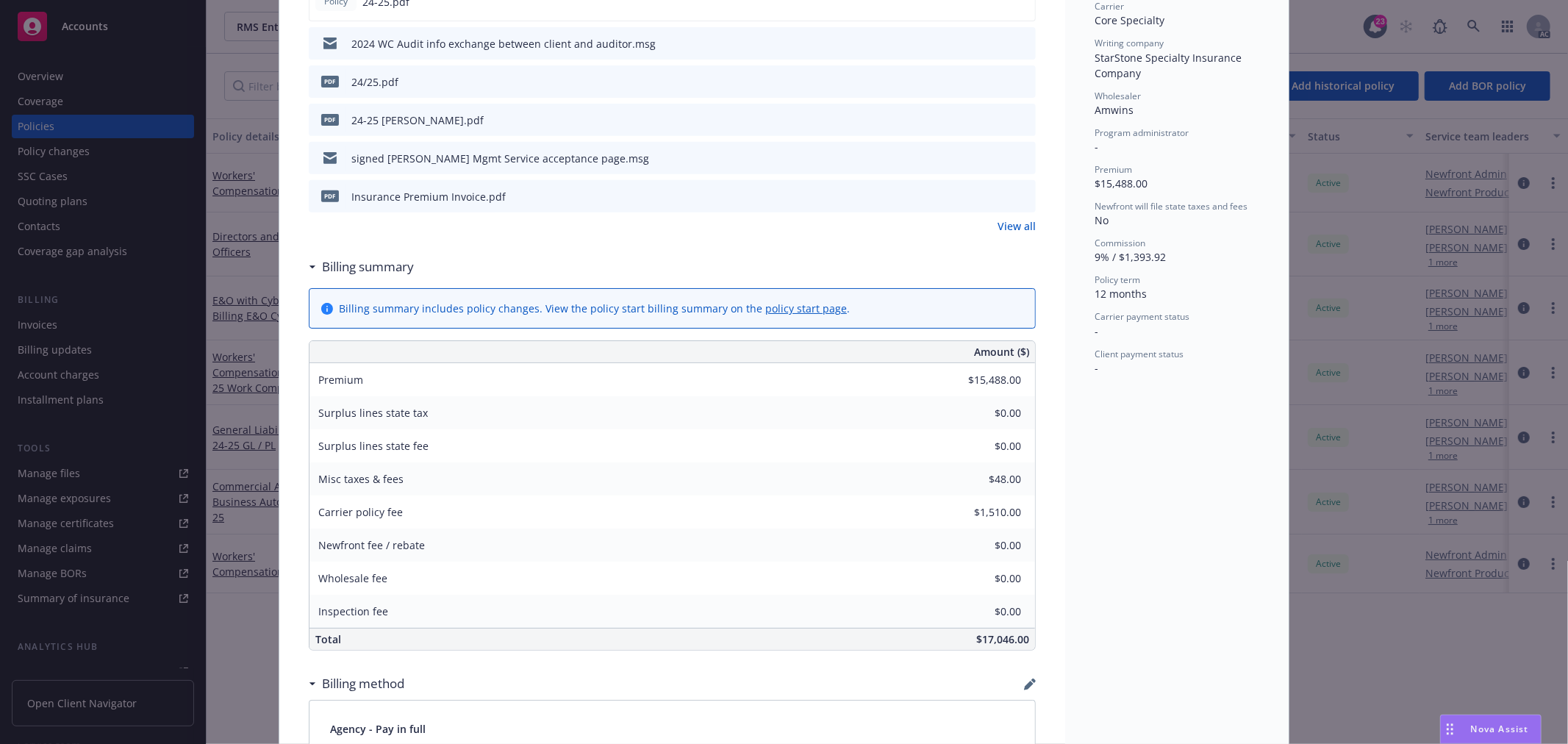
click at [1015, 196] on icon "preview file" at bounding box center [1021, 195] width 13 height 10
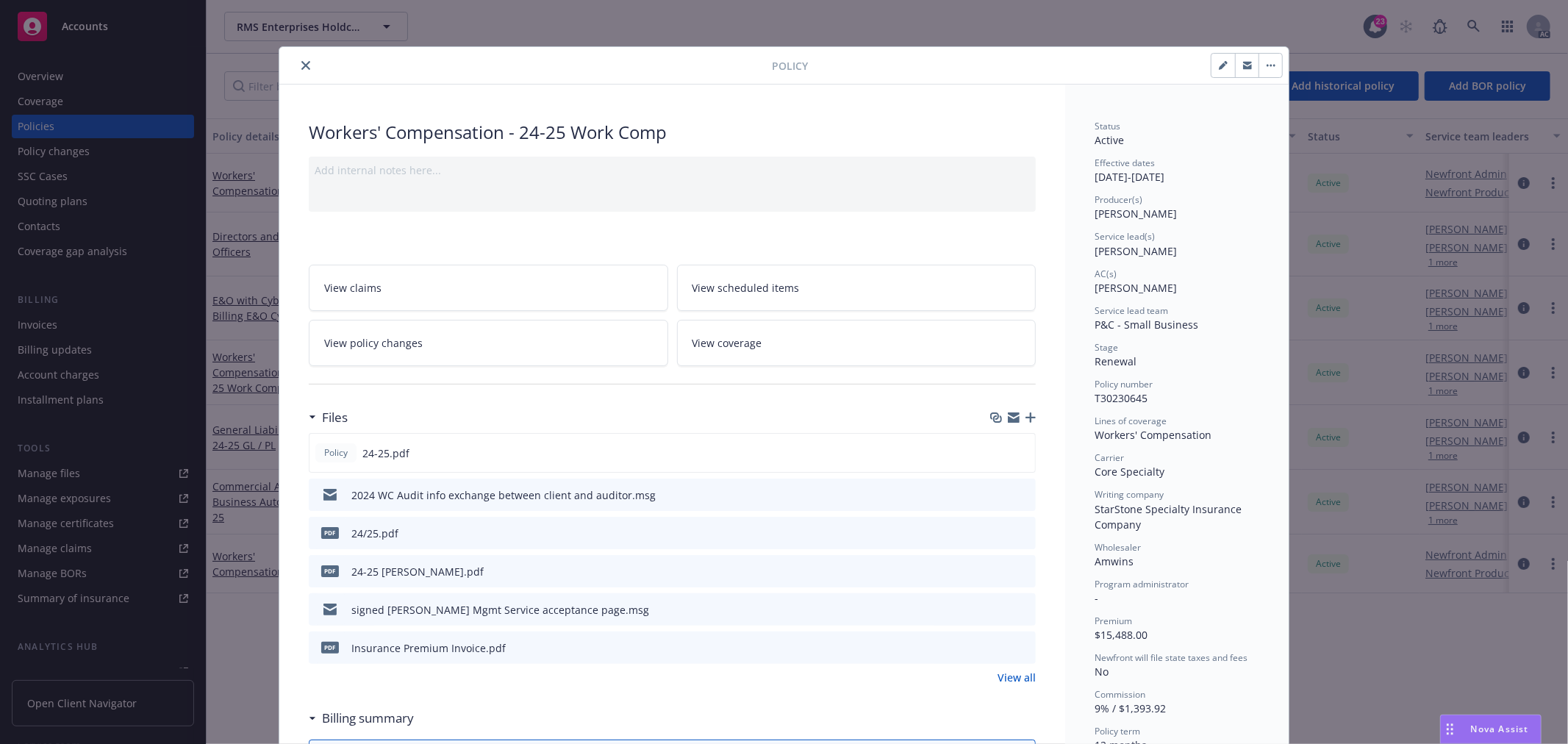
scroll to position [0, 0]
click at [301, 67] on icon "close" at bounding box center [306, 66] width 9 height 9
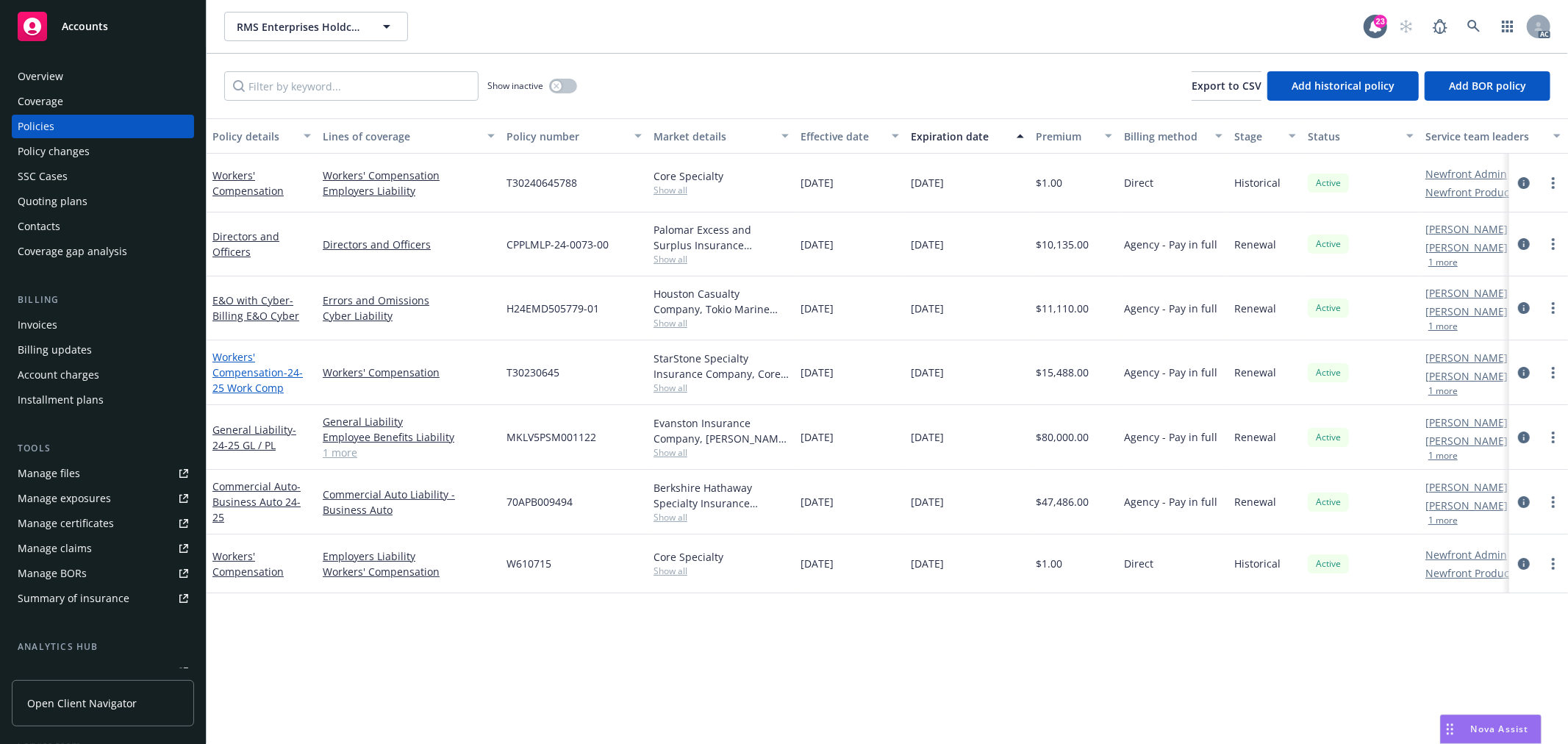
click at [267, 381] on span "- 24-25 Work Comp" at bounding box center [257, 380] width 90 height 30
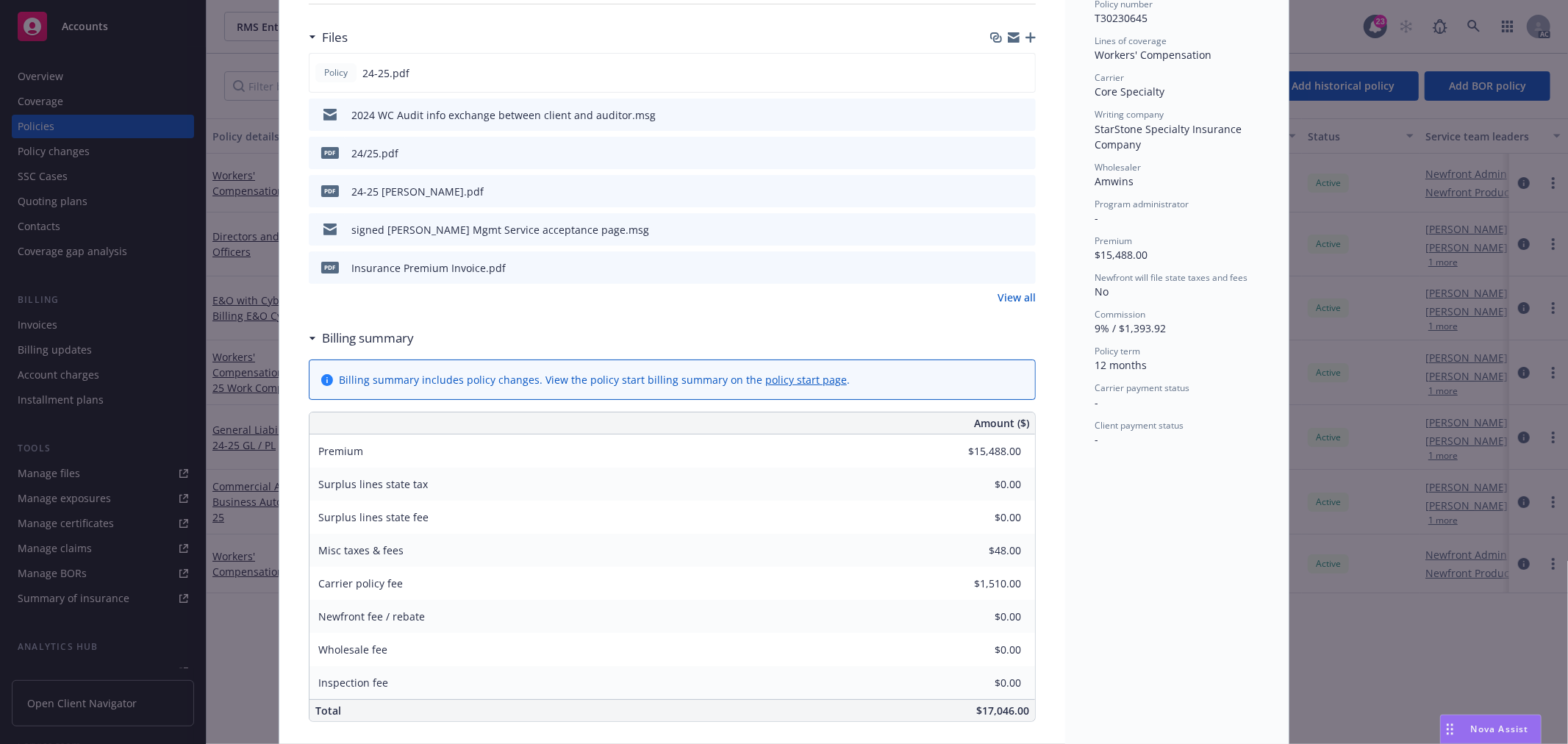
scroll to position [452, 0]
